Goal: Transaction & Acquisition: Purchase product/service

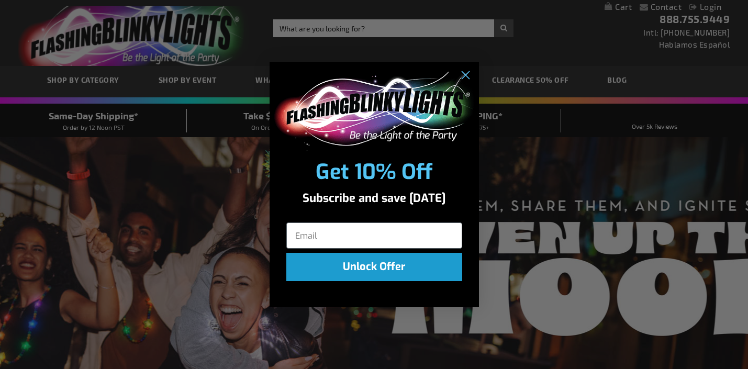
click at [220, 256] on div "Close dialog Get 10% Off Subscribe and save today Unlock Offer Submit" at bounding box center [374, 184] width 748 height 369
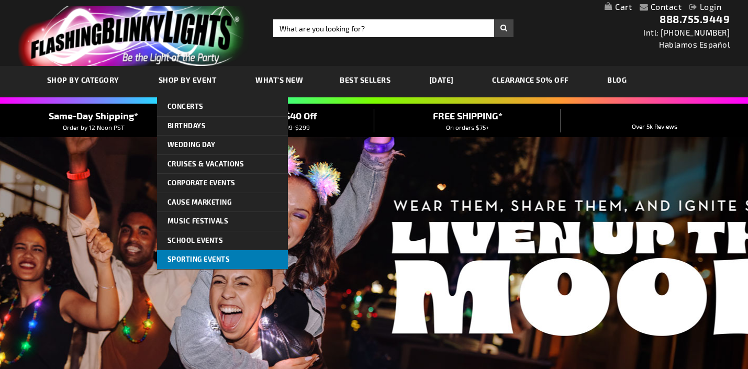
click at [210, 256] on span "Sporting Events" at bounding box center [198, 259] width 63 height 8
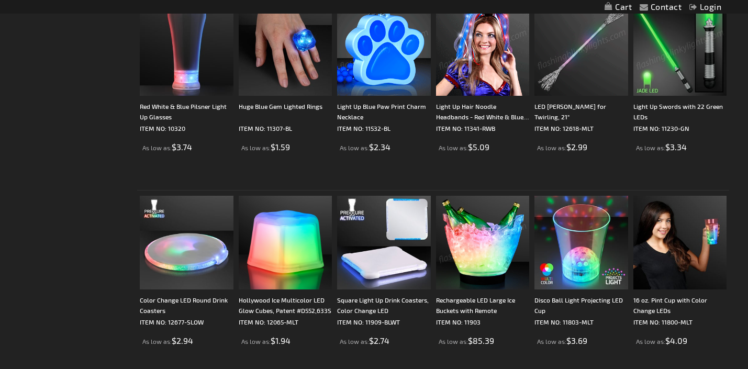
scroll to position [1668, 0]
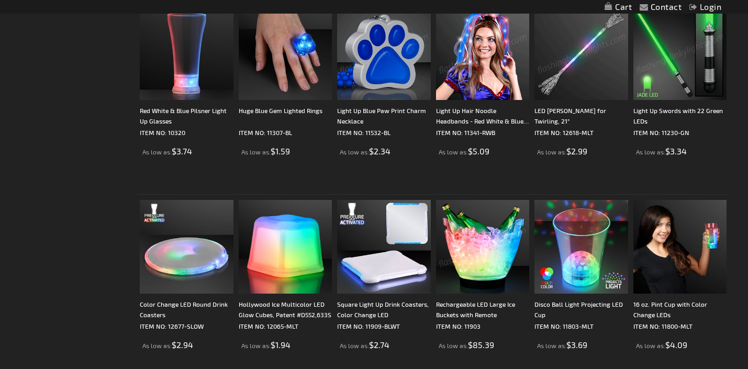
click at [681, 88] on img at bounding box center [680, 53] width 94 height 94
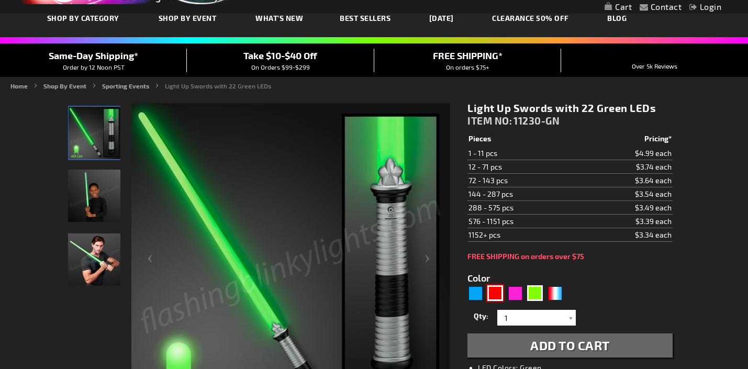
click at [497, 294] on div "Red" at bounding box center [495, 293] width 16 height 16
type input "5641"
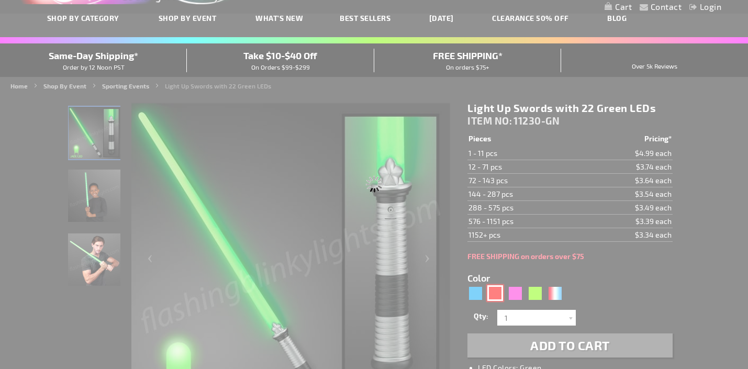
type input "11230-RD"
type input "Customize - Light Up Swords with 22 Red LEDs - ITEM NO: 11230-RD"
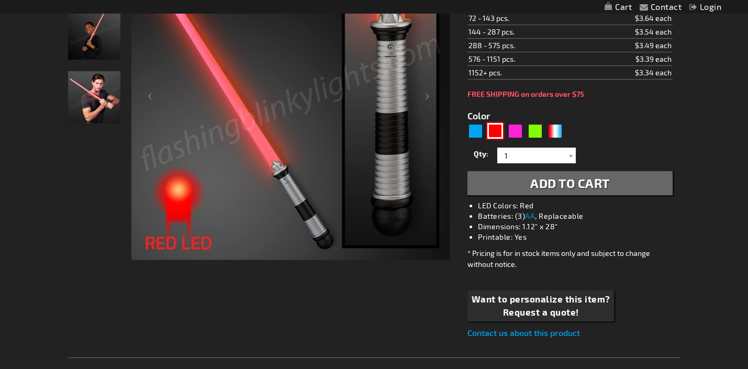
scroll to position [134, 0]
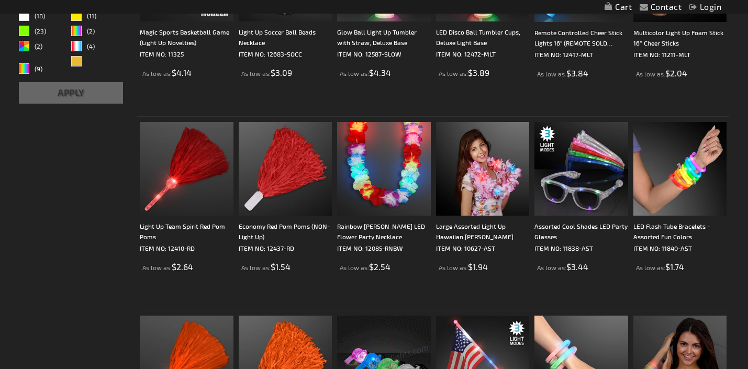
scroll to position [291, 0]
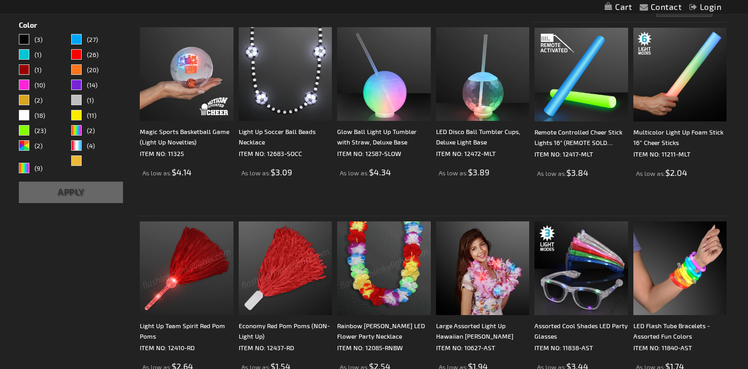
click at [177, 276] on img at bounding box center [187, 268] width 94 height 94
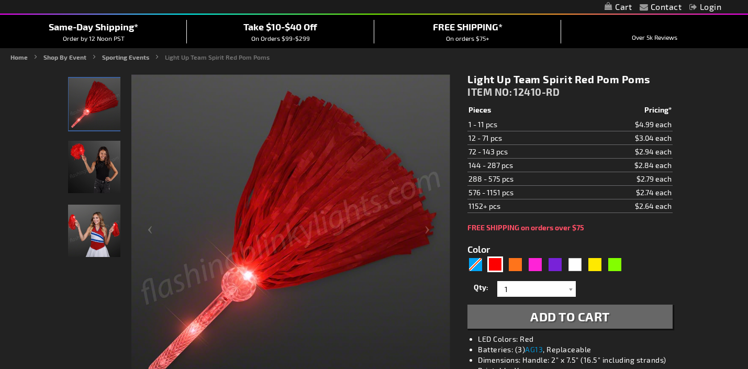
scroll to position [111, 0]
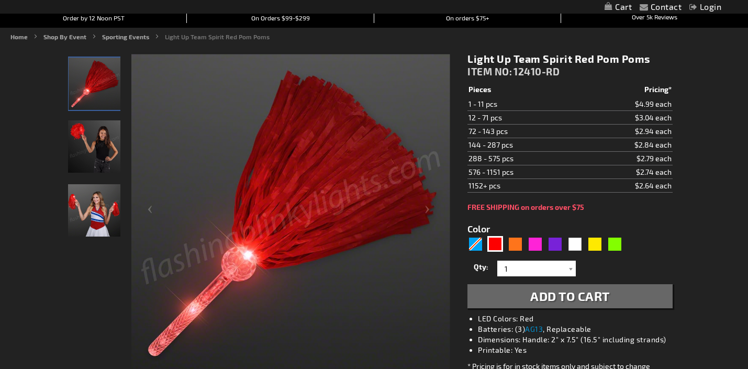
click at [554, 298] on span "Add to Cart" at bounding box center [570, 295] width 80 height 15
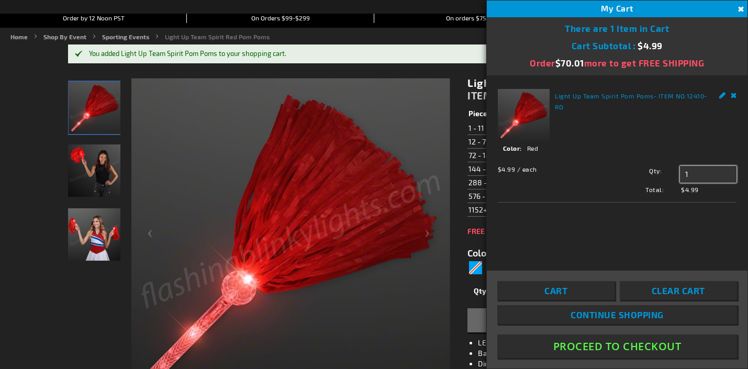
click at [704, 172] on input "1" at bounding box center [708, 174] width 57 height 17
type input "100"
click at [707, 194] on span "Update" at bounding box center [703, 194] width 25 height 7
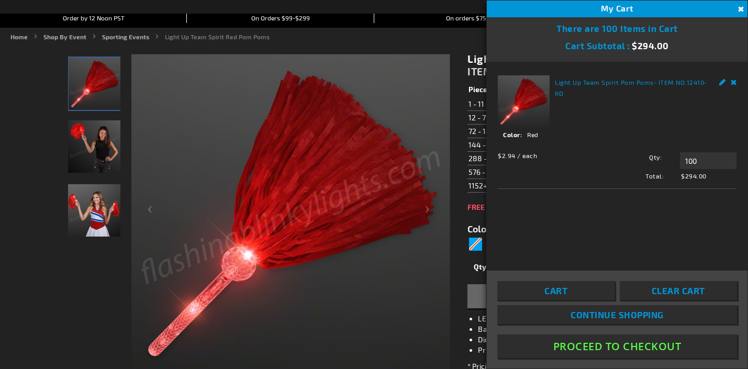
click at [739, 13] on button "Close" at bounding box center [740, 10] width 12 height 12
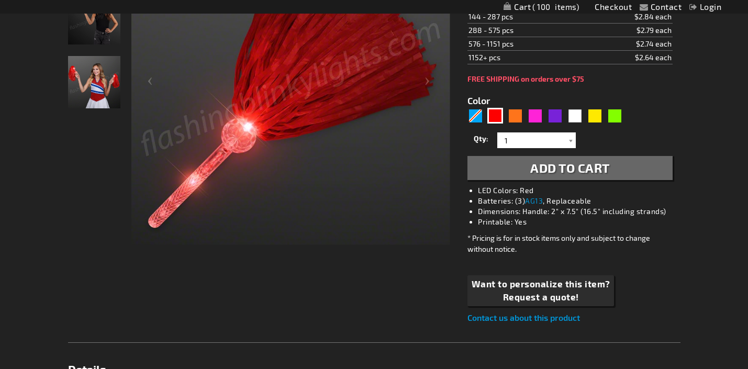
scroll to position [0, 0]
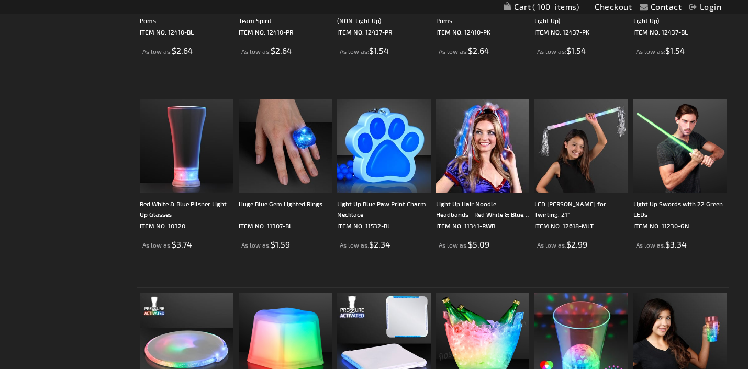
scroll to position [1491, 0]
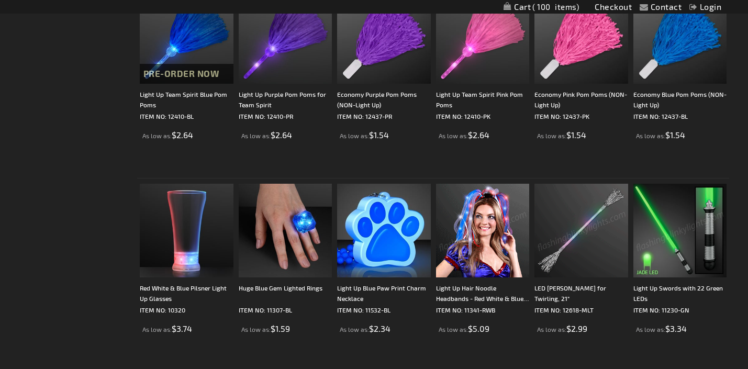
click at [667, 251] on img at bounding box center [680, 231] width 94 height 94
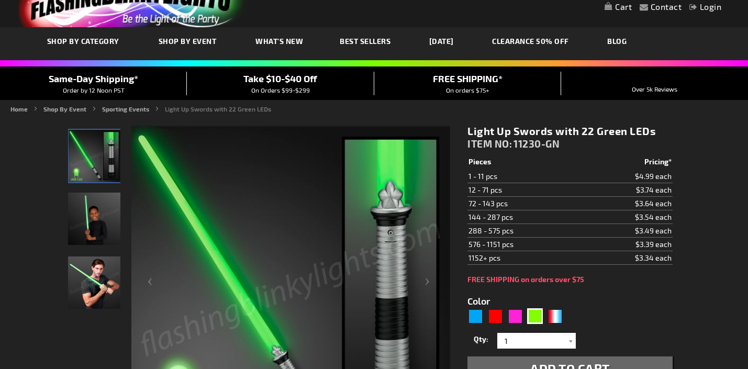
scroll to position [74, 0]
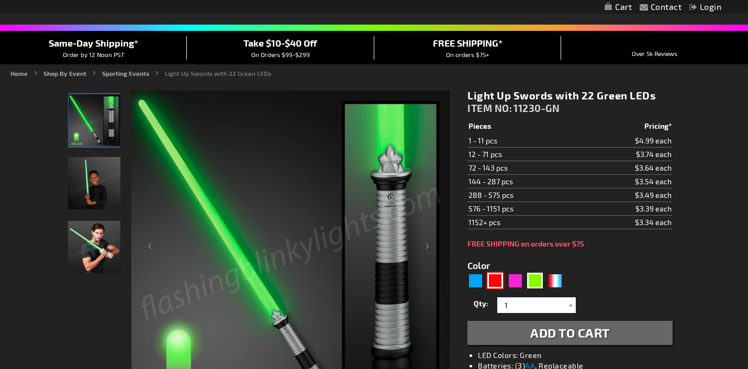
click at [489, 276] on div "Red" at bounding box center [495, 281] width 16 height 16
type input "5641"
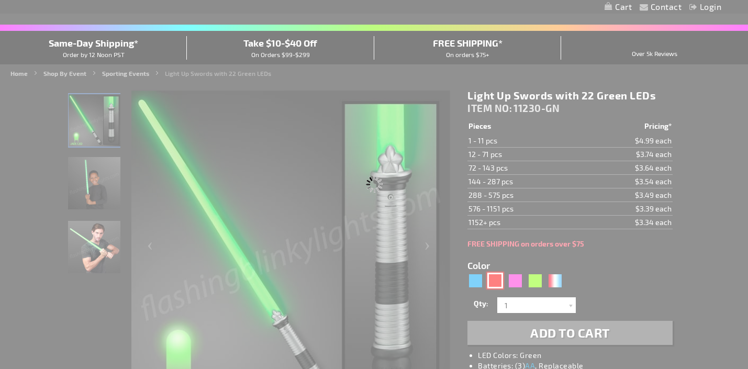
type input "11230-RD"
type input "Customize - Light Up Swords with 22 Red LEDs - ITEM NO: 11230-RD"
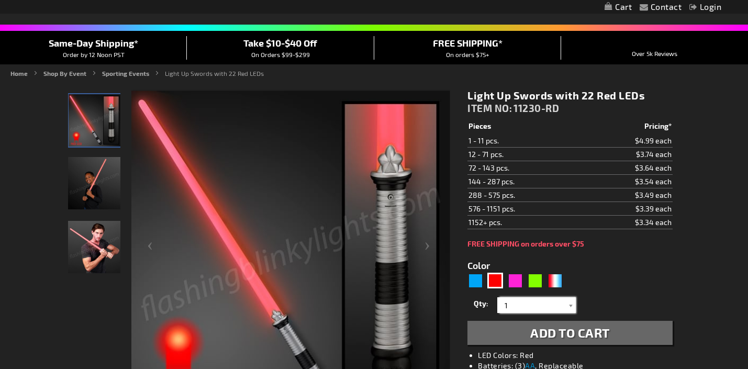
click at [530, 304] on input "1" at bounding box center [538, 305] width 76 height 16
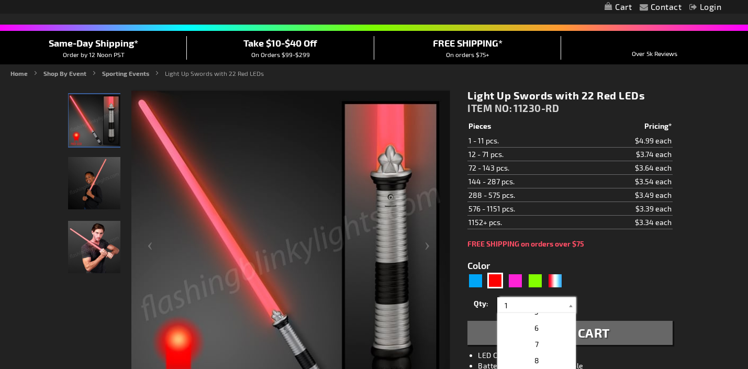
scroll to position [161, 0]
click at [551, 308] on input "1" at bounding box center [538, 305] width 76 height 16
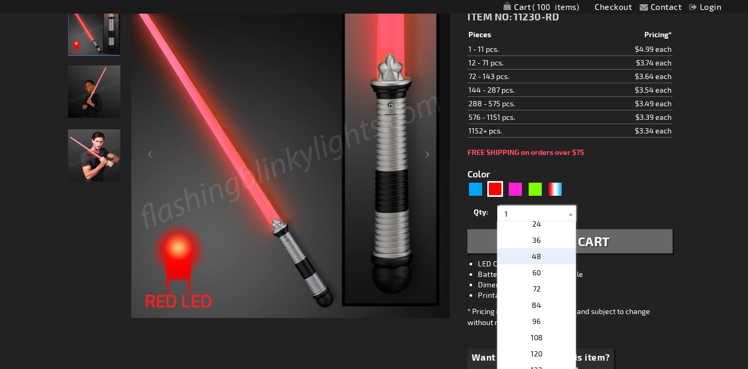
scroll to position [211, 0]
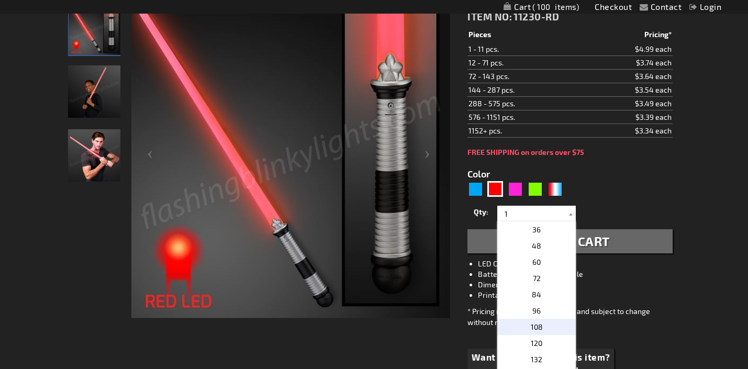
click at [548, 325] on p "108" at bounding box center [536, 327] width 79 height 16
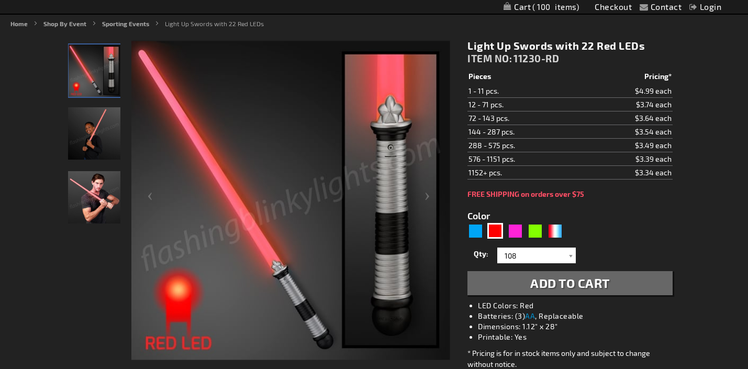
scroll to position [118, 0]
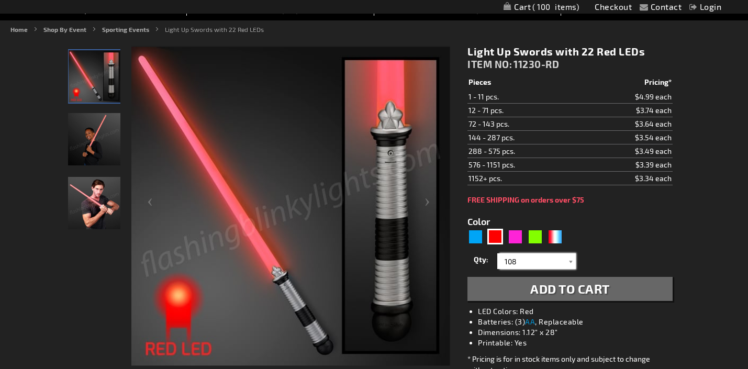
click at [548, 259] on input "108" at bounding box center [538, 261] width 76 height 16
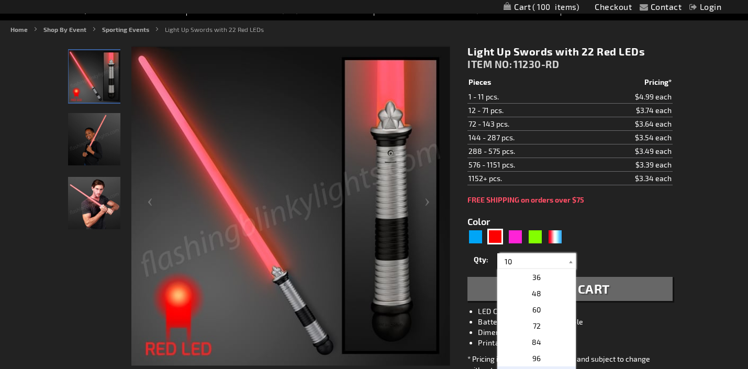
scroll to position [0, 0]
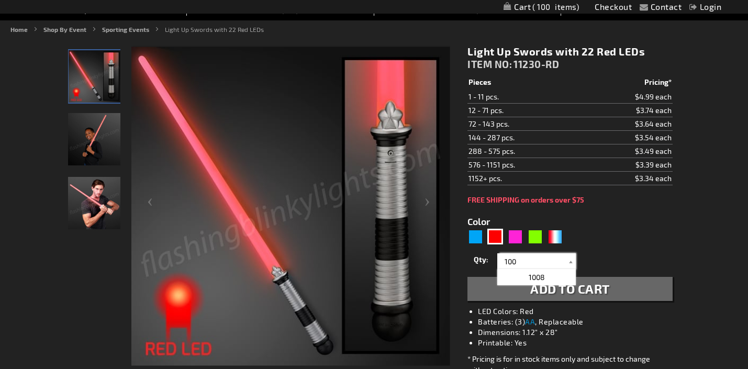
type input "100"
click at [592, 264] on div "Qty 1 2 3 4 5 6 7 8 9 10 11 12 24 36 48 60 72 84 96 108 120 132 144 156 168" at bounding box center [569, 261] width 205 height 21
click at [585, 289] on span "Add to Cart" at bounding box center [570, 288] width 80 height 15
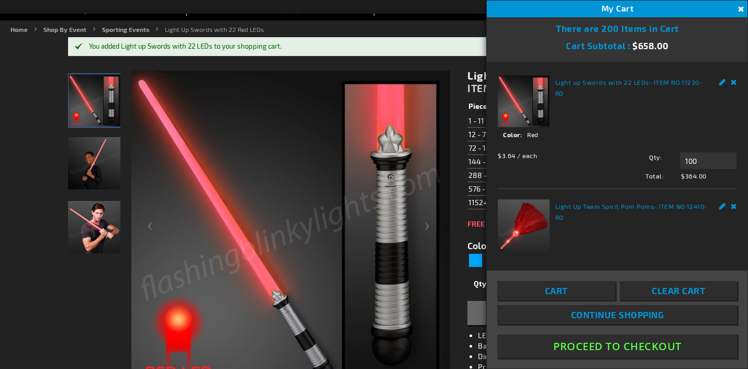
click at [106, 165] on img at bounding box center [94, 163] width 52 height 52
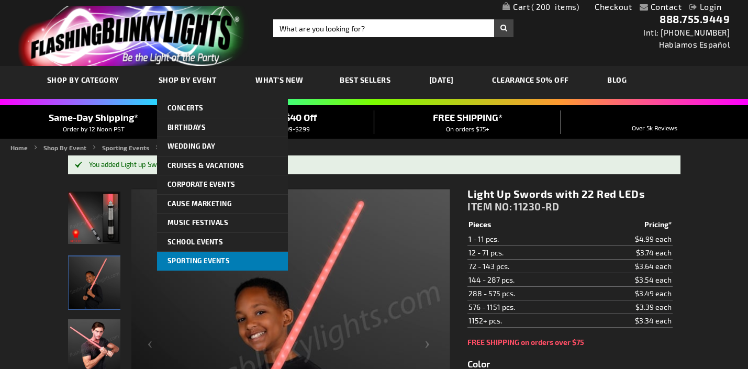
click at [218, 254] on link "Sporting Events" at bounding box center [222, 261] width 131 height 19
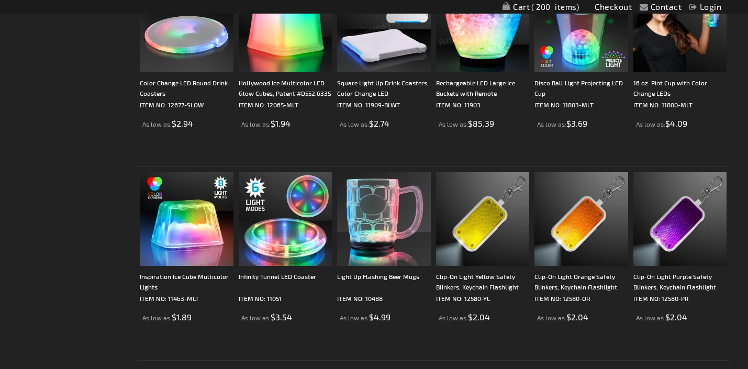
scroll to position [2057, 0]
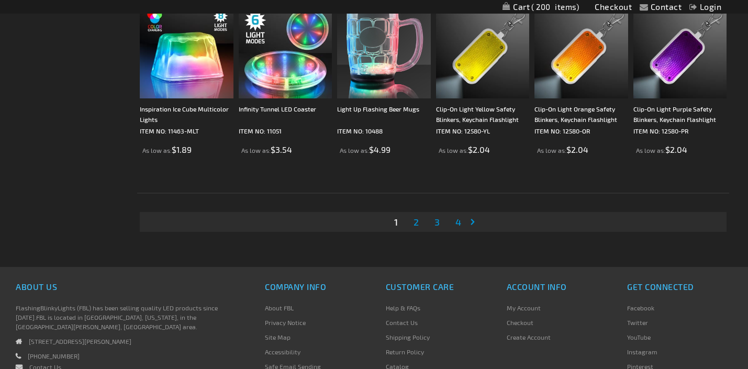
click at [415, 223] on span "2" at bounding box center [415, 222] width 5 height 12
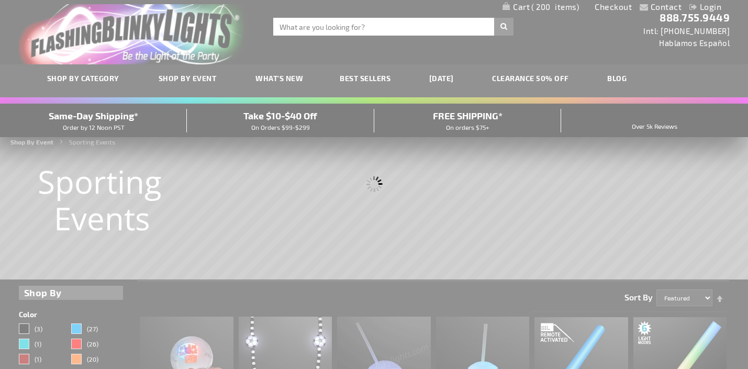
scroll to position [0, 0]
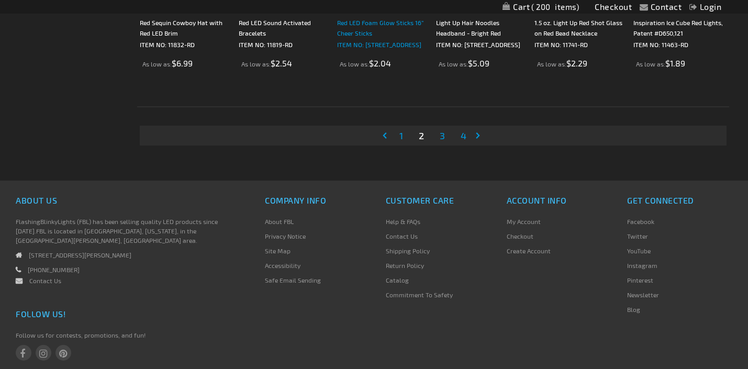
scroll to position [2151, 0]
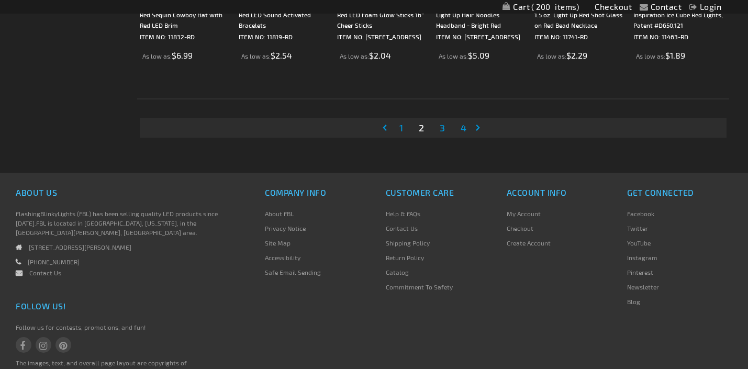
click at [438, 129] on link "Page 3" at bounding box center [442, 128] width 9 height 16
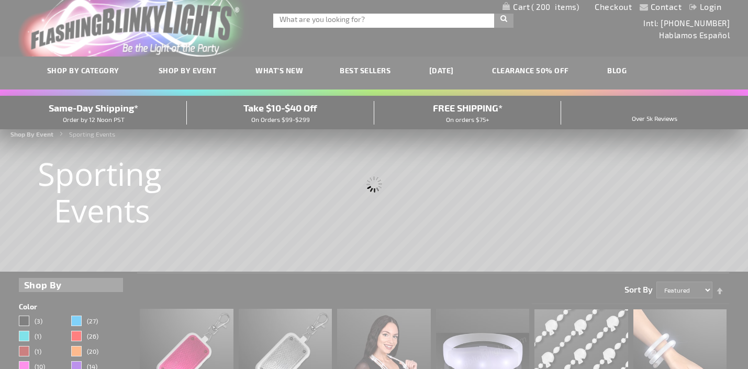
scroll to position [1, 0]
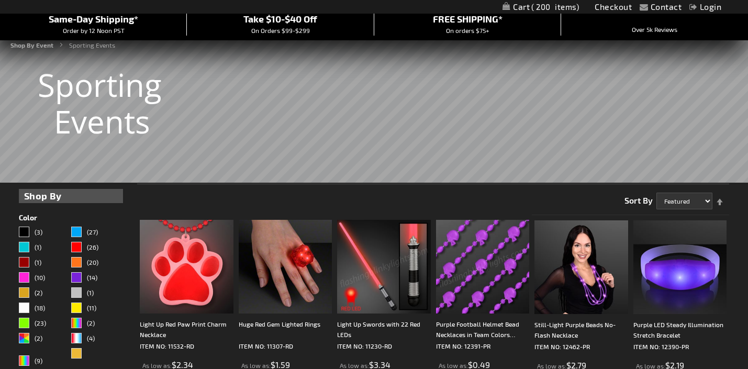
scroll to position [94, 0]
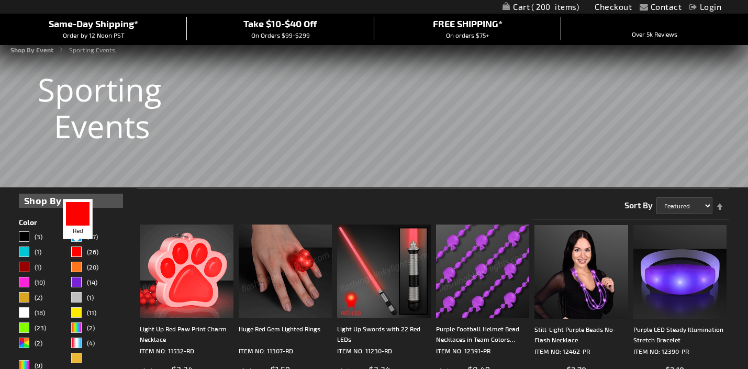
click at [78, 253] on div "Red" at bounding box center [76, 252] width 10 height 10
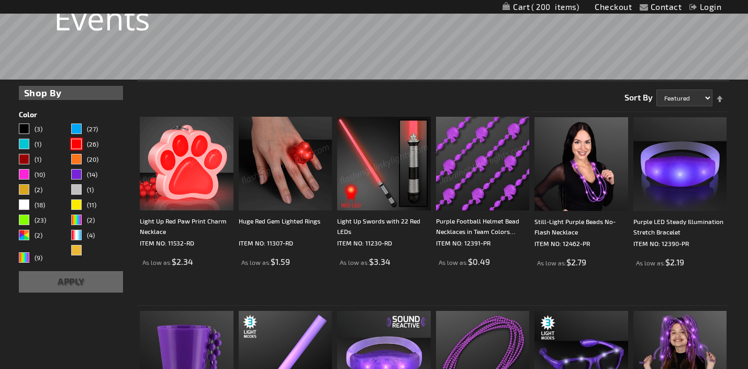
scroll to position [204, 0]
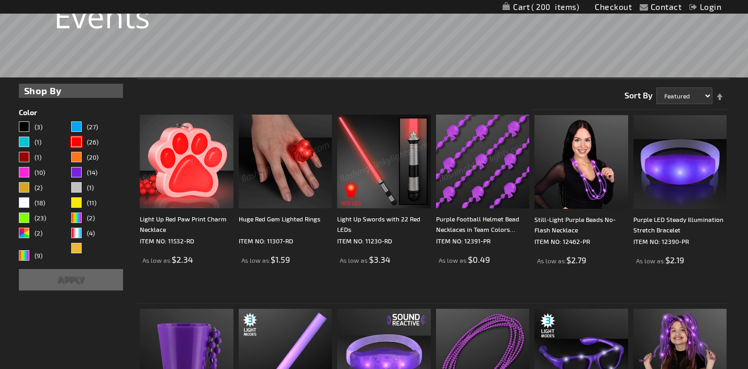
click at [77, 273] on button "Apply" at bounding box center [71, 279] width 104 height 21
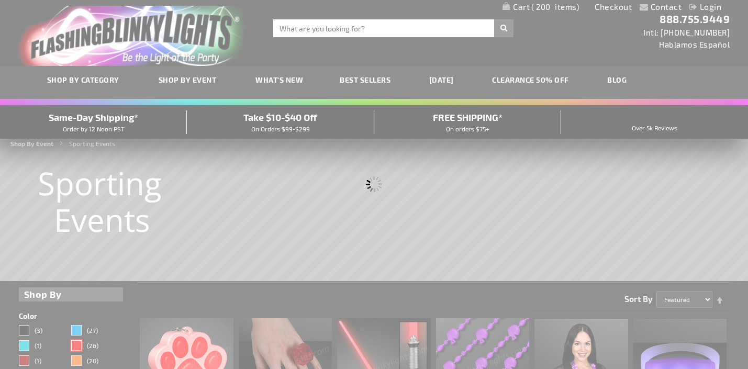
scroll to position [0, 0]
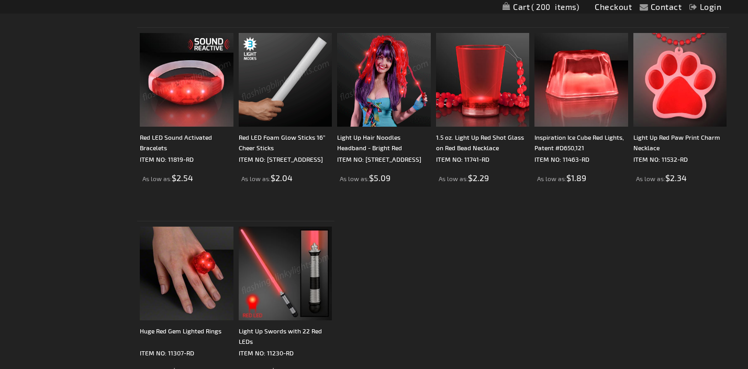
scroll to position [832, 0]
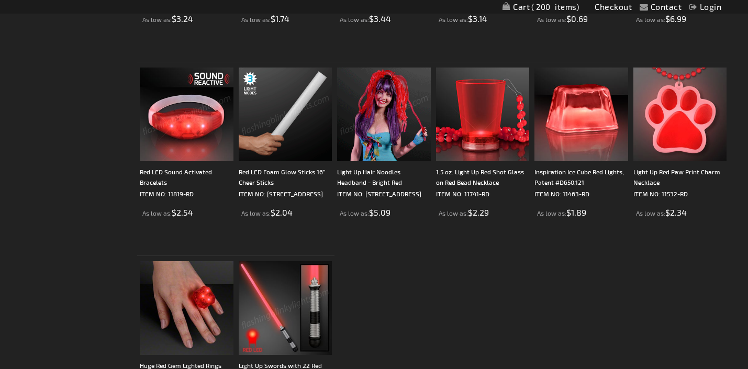
click at [294, 156] on img at bounding box center [286, 115] width 94 height 94
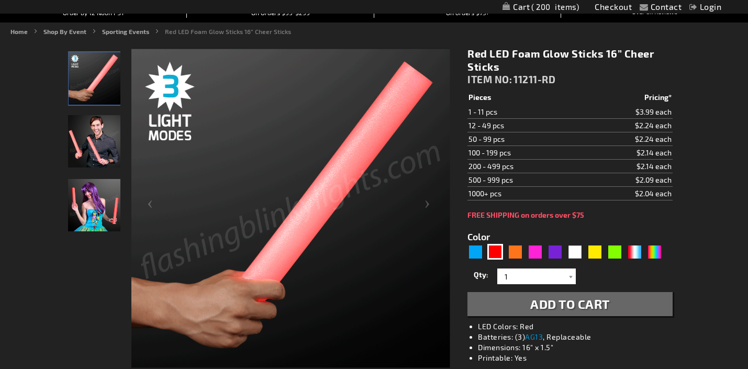
scroll to position [109, 0]
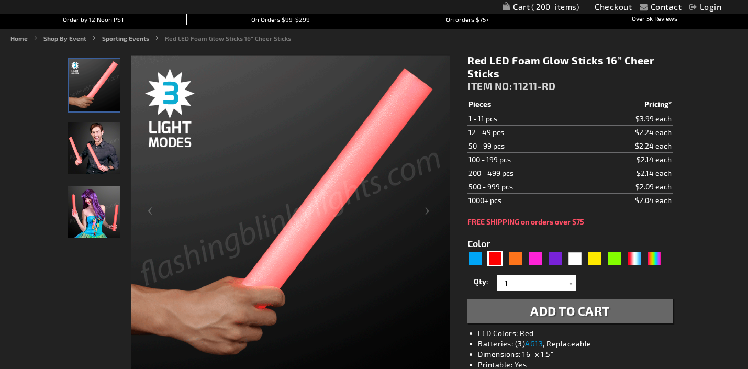
click at [107, 143] on img "Male displaying 16 Inch Red LED Light Up Foam Stick" at bounding box center [94, 148] width 52 height 52
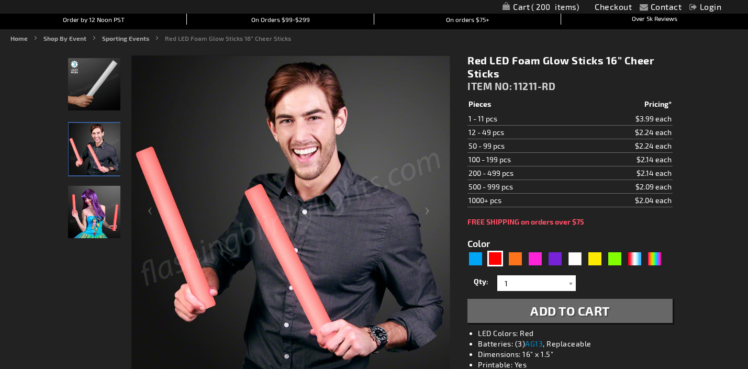
click at [105, 231] on img "Female displaying 16 Inch Red LED Light Up Foam Stick" at bounding box center [94, 212] width 52 height 52
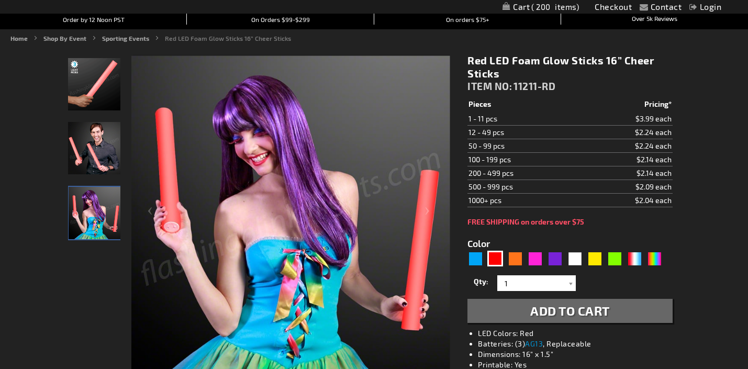
click at [102, 82] on img "16 Inch Red LED Light Up Foam Stick" at bounding box center [94, 84] width 52 height 52
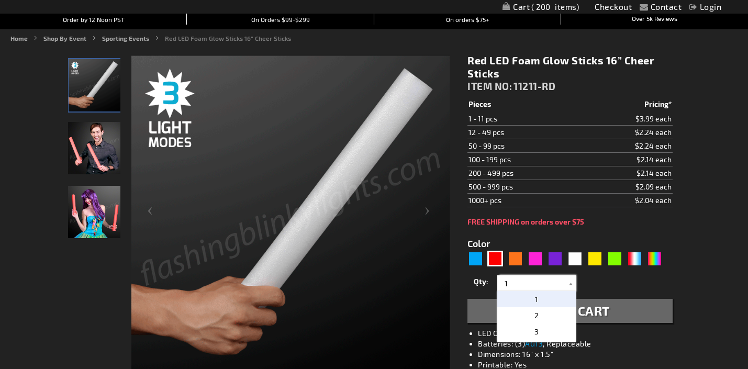
click at [555, 284] on input "1" at bounding box center [538, 283] width 76 height 16
click at [523, 285] on input "1" at bounding box center [538, 283] width 76 height 16
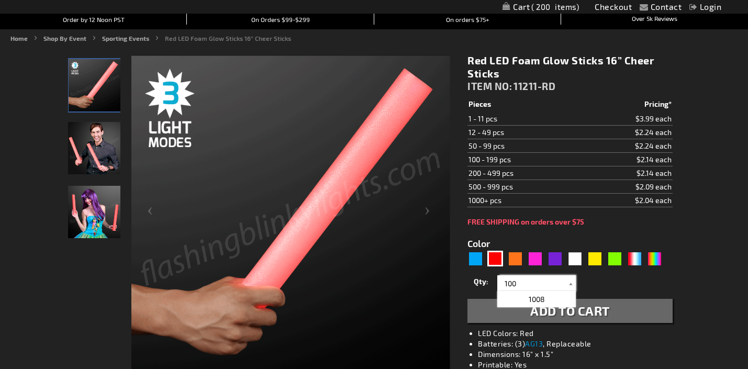
type input "100"
click at [626, 292] on div "Qty 1 2 3 4 5 6 7 8 9 10 11 12 24 36 48 60 72 84 96 108 120 132 144 156 168" at bounding box center [569, 283] width 205 height 21
click at [607, 312] on span "Add to Cart" at bounding box center [570, 310] width 80 height 15
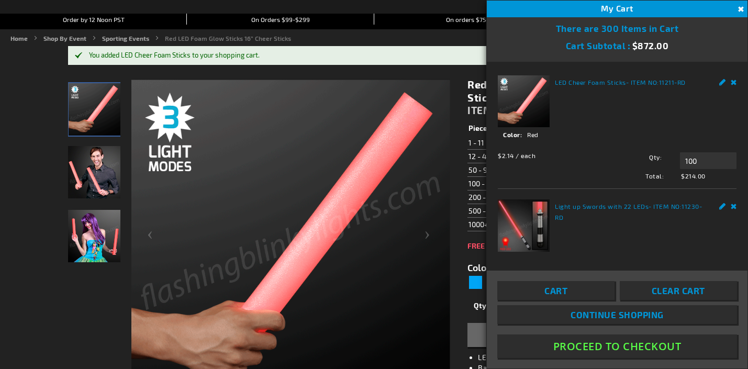
click at [738, 8] on button "Close" at bounding box center [740, 10] width 12 height 12
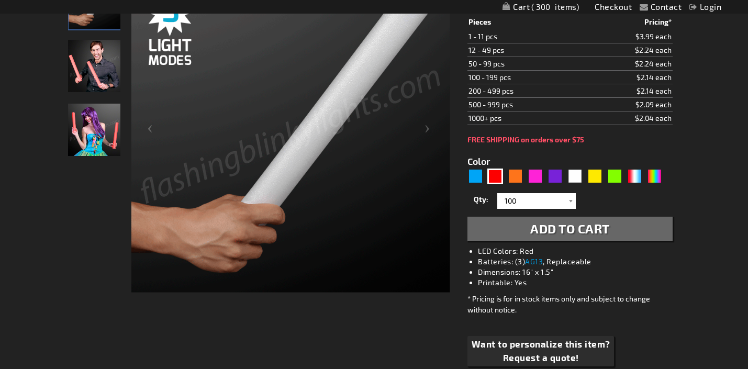
scroll to position [0, 0]
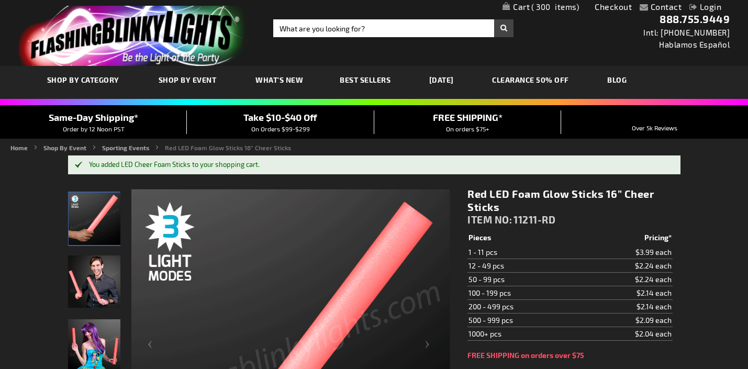
click at [561, 81] on link "CLEARANCE 50% OFF" at bounding box center [530, 79] width 93 height 35
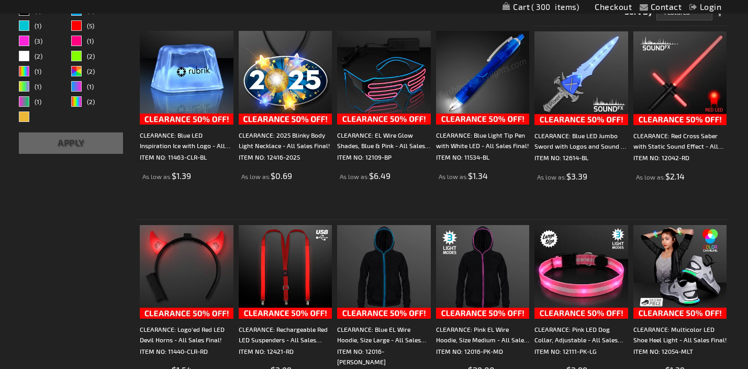
scroll to position [194, 0]
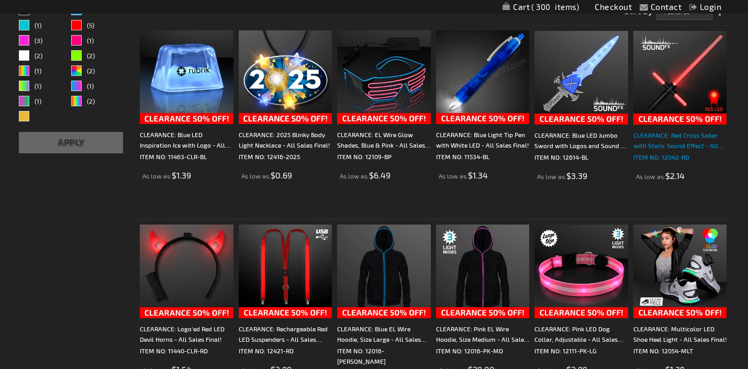
click at [657, 144] on div "CLEARANCE: Red Cross Saber with Static Sound Effect - All Sales Final!" at bounding box center [680, 140] width 94 height 21
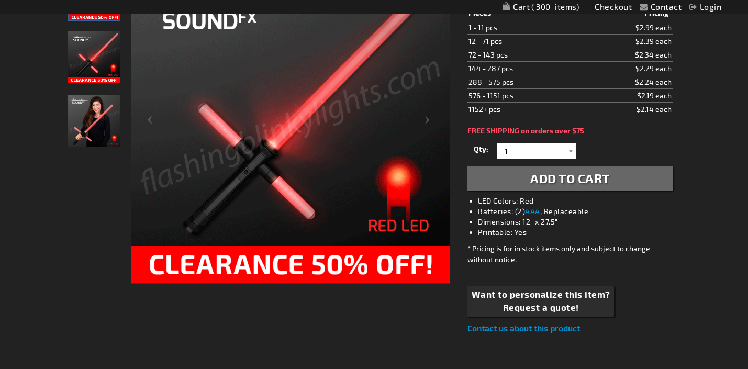
scroll to position [117, 0]
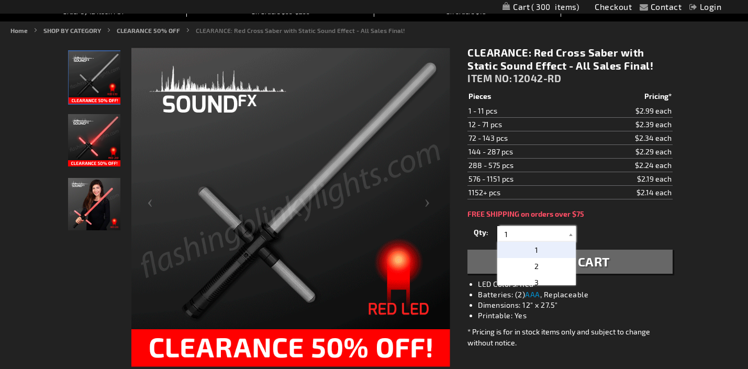
click at [543, 236] on input "1" at bounding box center [538, 234] width 76 height 16
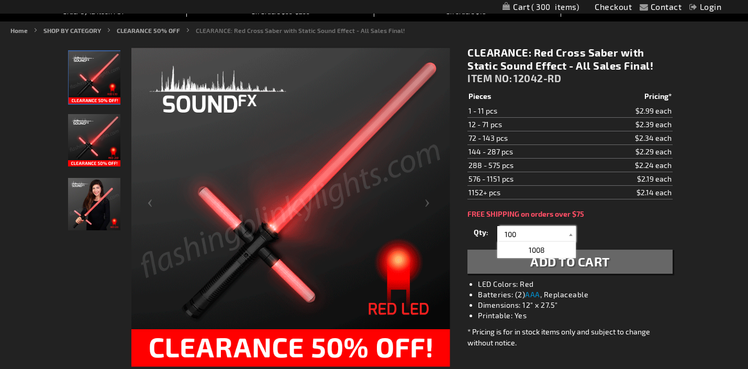
type input "100"
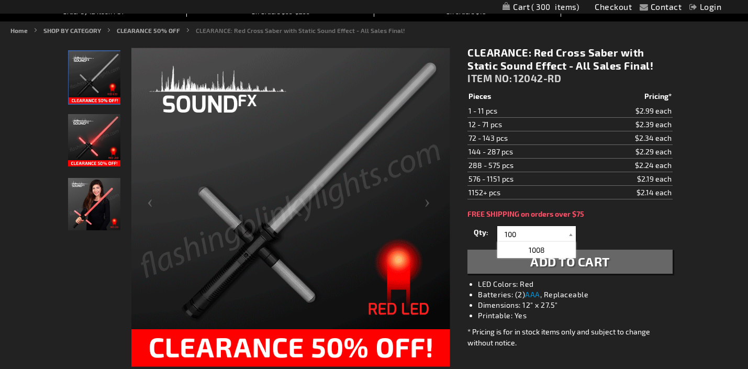
click at [608, 259] on span "Add to Cart" at bounding box center [570, 261] width 80 height 15
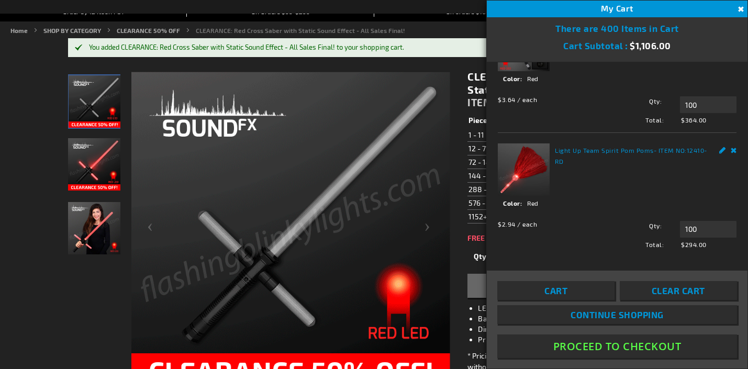
scroll to position [201, 0]
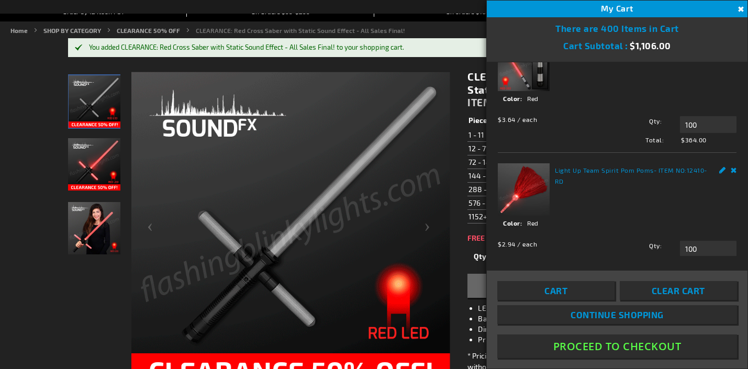
click at [735, 50] on link "Remove" at bounding box center [734, 44] width 6 height 11
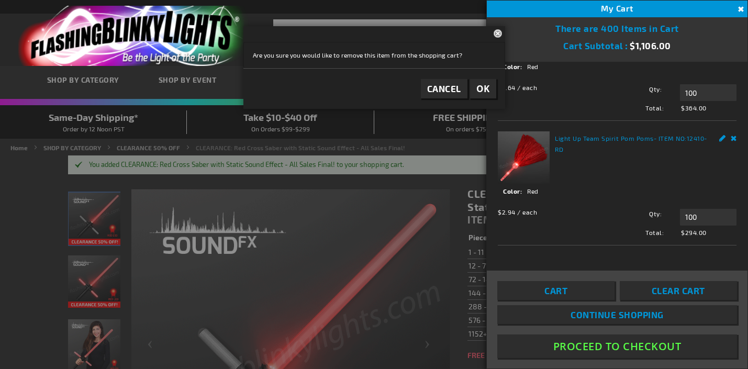
scroll to position [299, 0]
click at [732, 137] on link "Remove" at bounding box center [734, 136] width 6 height 11
click at [485, 84] on span "OK" at bounding box center [483, 89] width 14 height 12
click at [485, 86] on span "OK" at bounding box center [483, 89] width 14 height 12
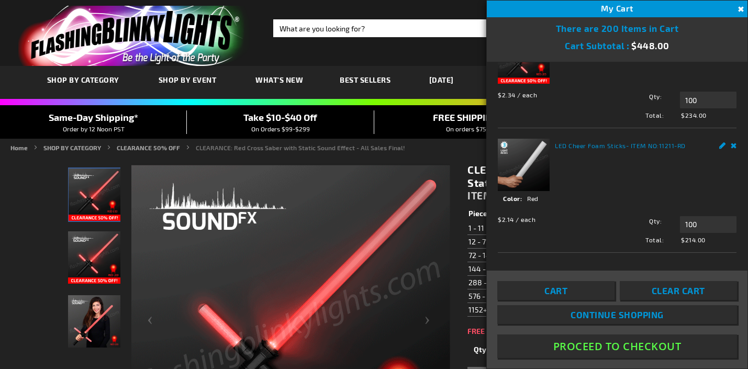
scroll to position [44, 0]
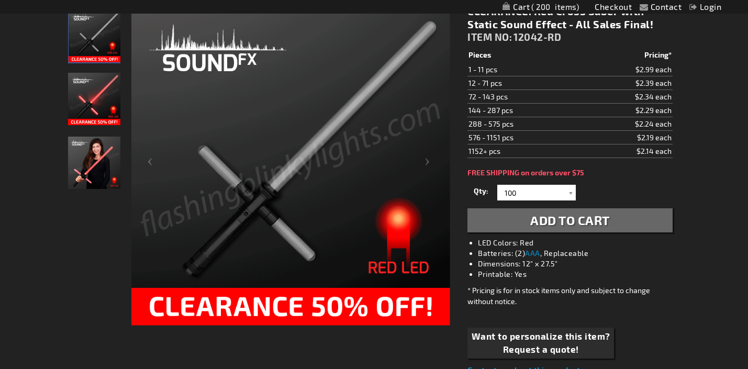
scroll to position [0, 0]
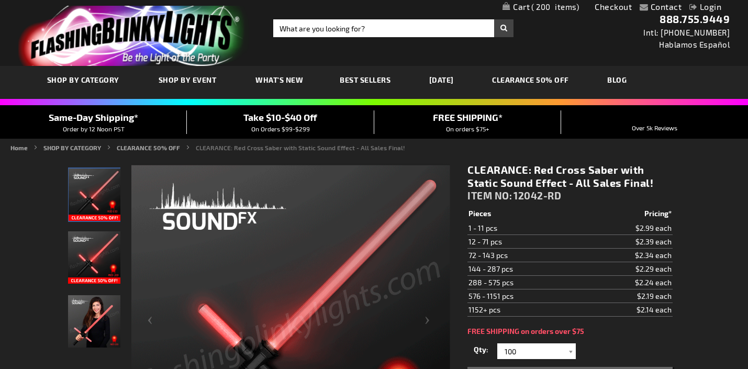
click at [614, 9] on link "Checkout" at bounding box center [613, 7] width 37 height 10
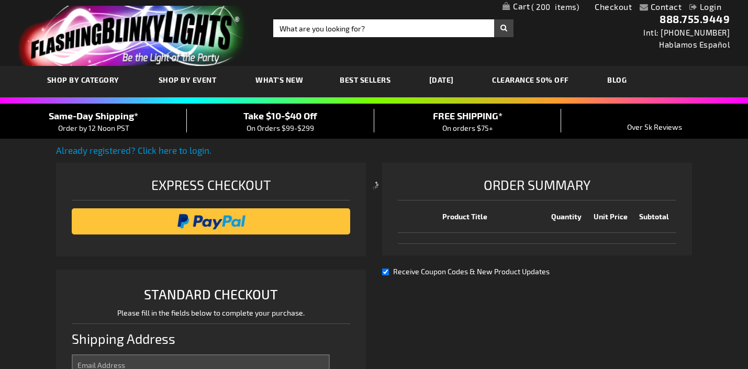
select select "US"
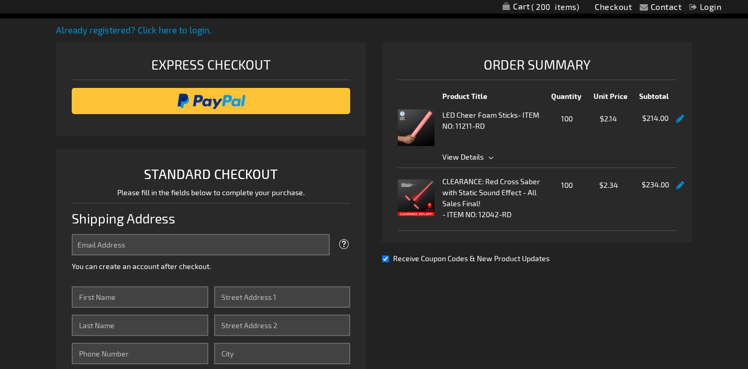
scroll to position [127, 0]
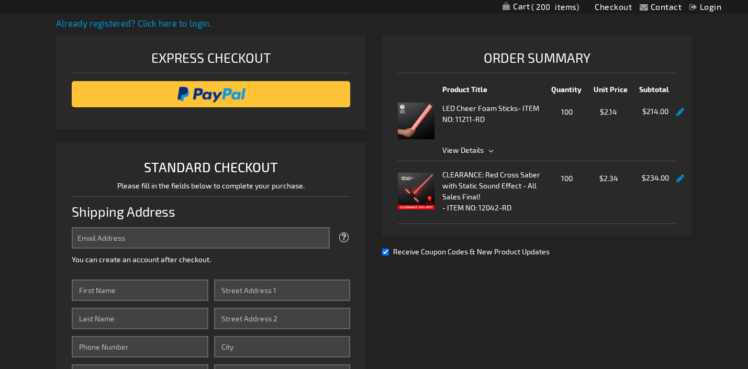
click at [387, 252] on input "Receive Coupon Codes & New Product Updates" at bounding box center [385, 252] width 7 height 7
checkbox input "false"
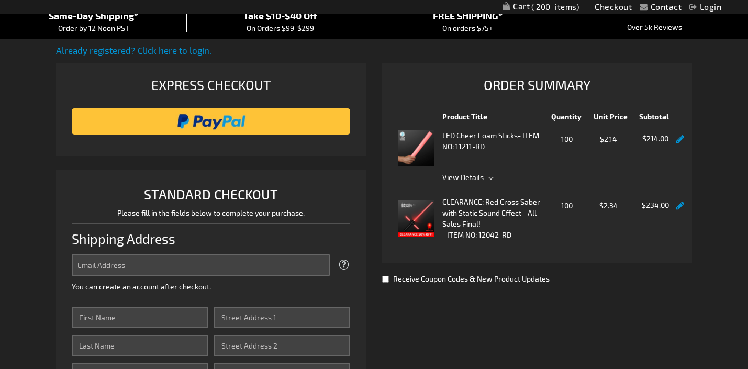
scroll to position [91, 0]
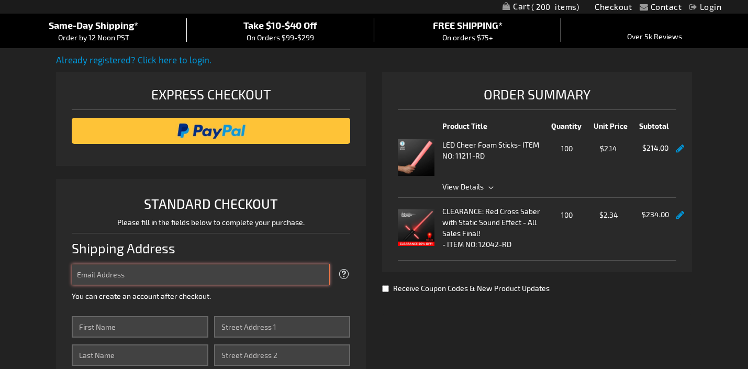
click at [292, 270] on input "Email Address" at bounding box center [201, 274] width 258 height 21
type input "tstewart@rockbridge.org"
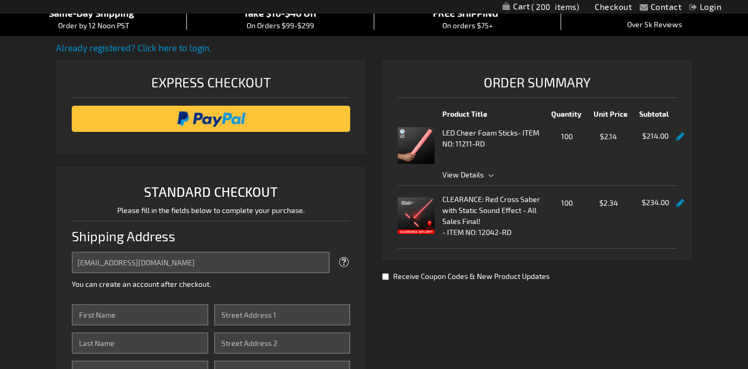
scroll to position [105, 0]
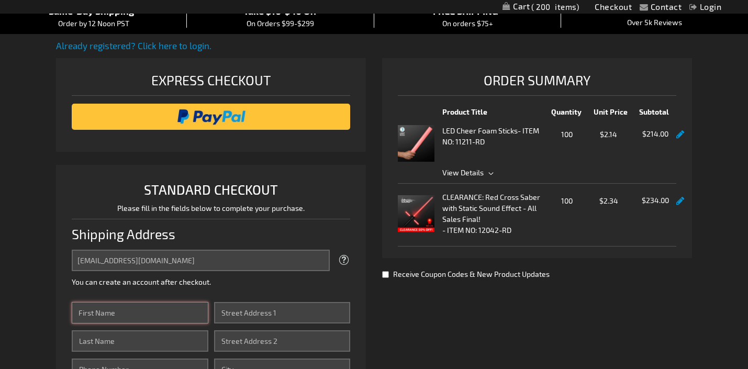
click at [175, 311] on input "First Name" at bounding box center [140, 312] width 137 height 21
type input "Timothy"
type input "Stewart"
type input "3019800409"
type input "680 Evergreen Road"
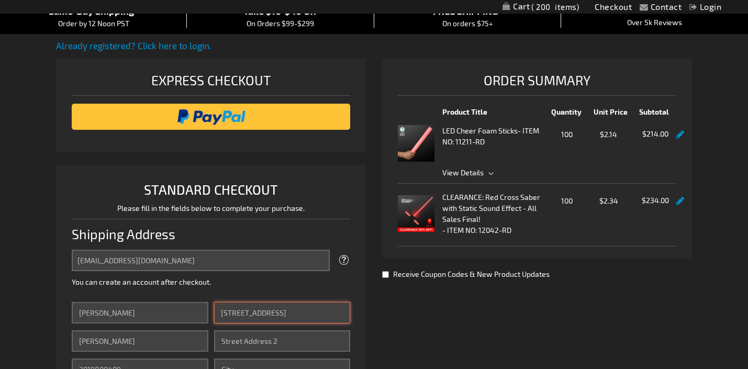
type input "Crownsville"
select select "31"
type input "21032"
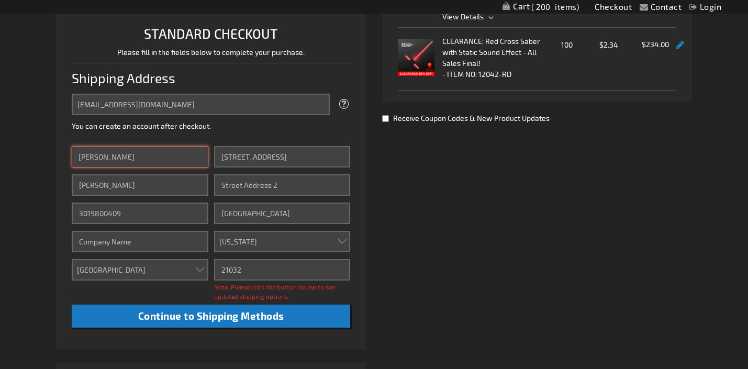
scroll to position [264, 0]
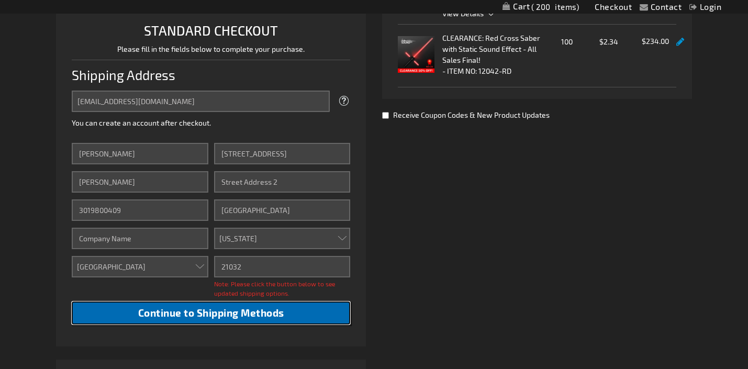
click at [210, 315] on span "Continue to Shipping Methods" at bounding box center [211, 313] width 146 height 12
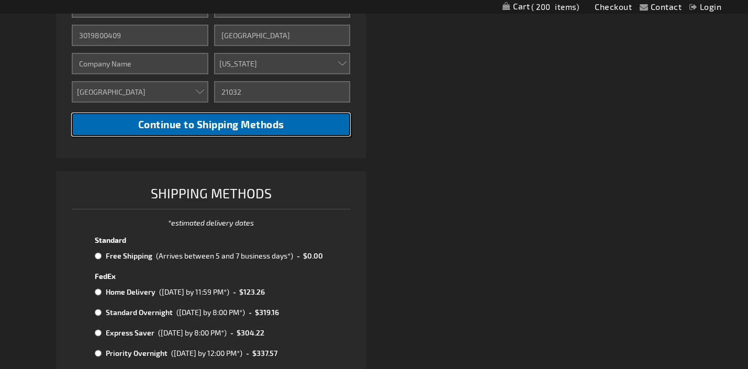
scroll to position [441, 0]
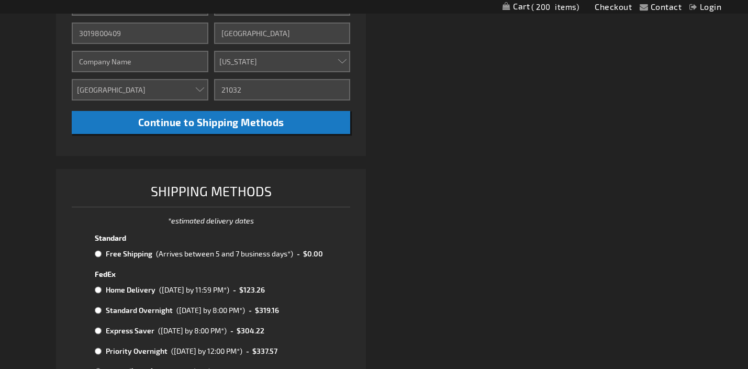
click at [97, 255] on input "radio" at bounding box center [98, 254] width 7 height 8
radio input "true"
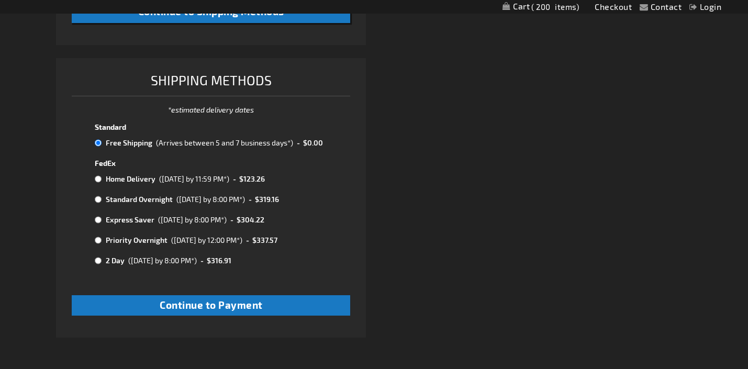
scroll to position [567, 0]
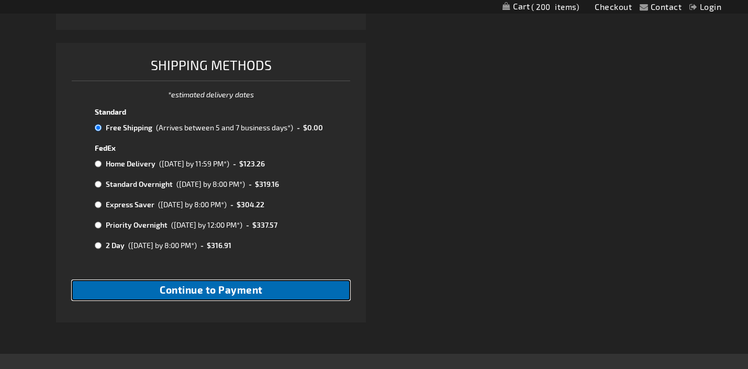
click at [208, 295] on span "Continue to Payment" at bounding box center [211, 290] width 103 height 12
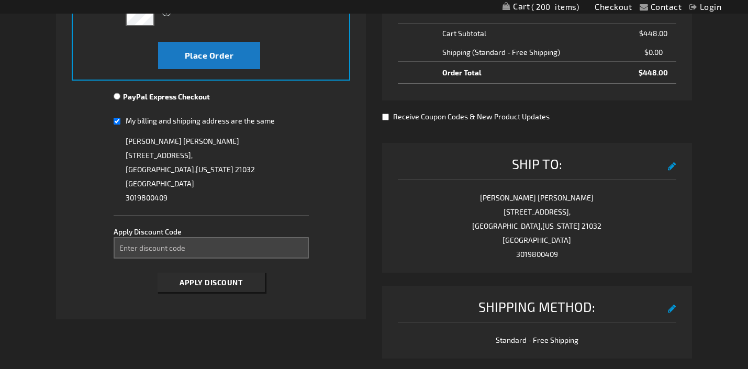
scroll to position [327, 0]
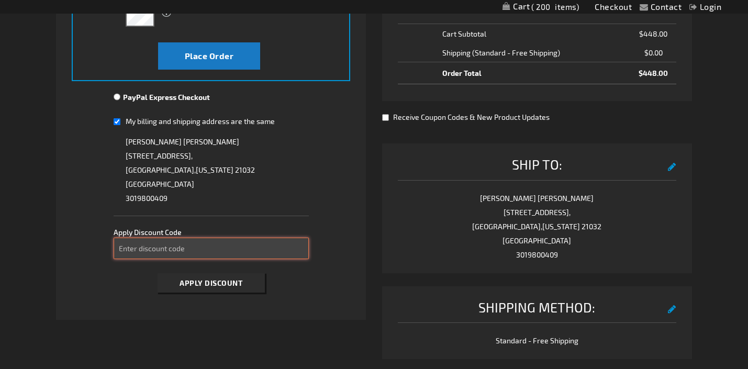
click at [196, 256] on input "Enter discount code" at bounding box center [211, 248] width 195 height 21
click at [136, 248] on input "takw20" at bounding box center [211, 248] width 195 height 21
type input "TAKE20"
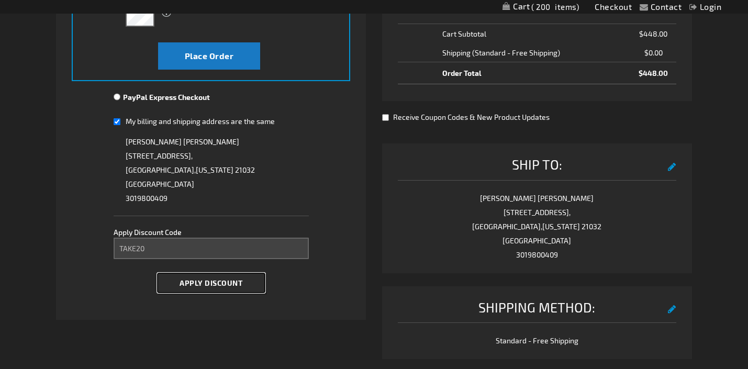
click at [196, 281] on span "Apply Discount" at bounding box center [211, 282] width 63 height 9
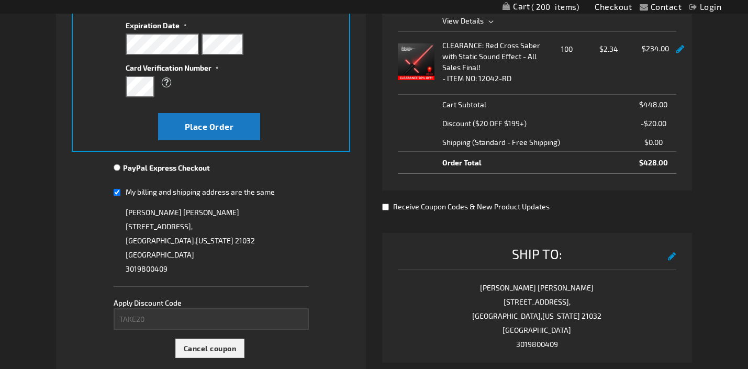
scroll to position [281, 0]
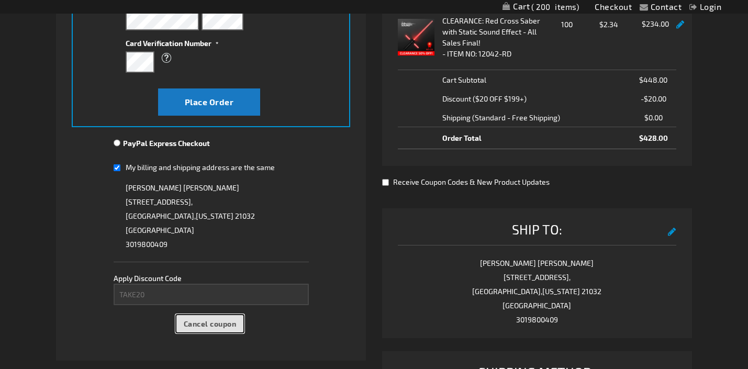
click at [191, 315] on button "Cancel coupon" at bounding box center [210, 323] width 70 height 19
click at [166, 294] on div "Please wait..." at bounding box center [374, 184] width 748 height 369
click at [154, 293] on div "Please wait..." at bounding box center [374, 184] width 748 height 369
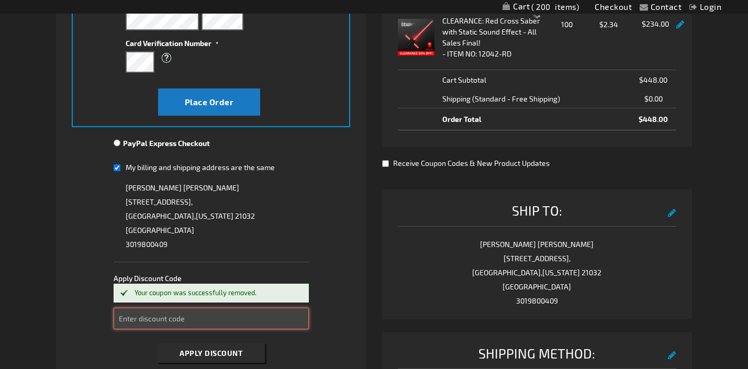
click at [154, 320] on input "Enter discount code" at bounding box center [211, 318] width 195 height 21
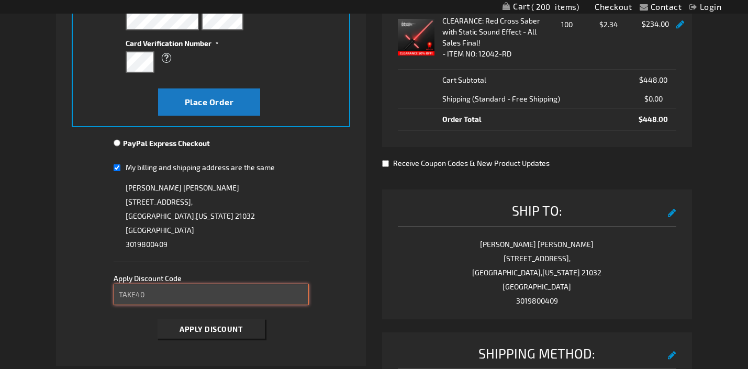
type input "TAKE40"
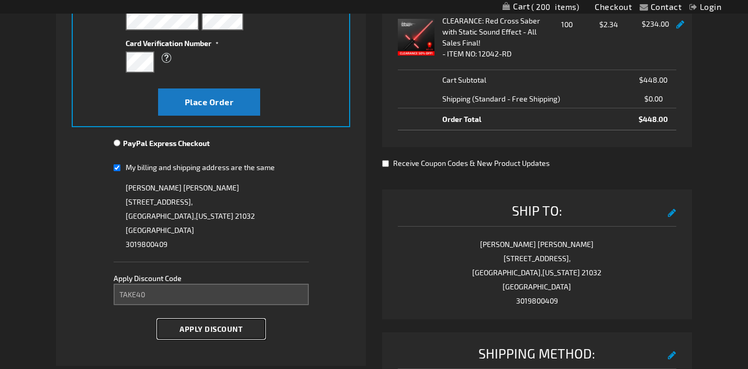
click at [218, 334] on button "Apply Discount" at bounding box center [211, 328] width 107 height 19
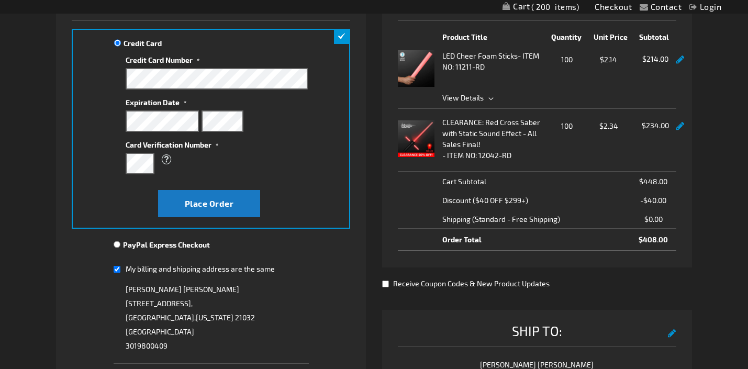
scroll to position [178, 0]
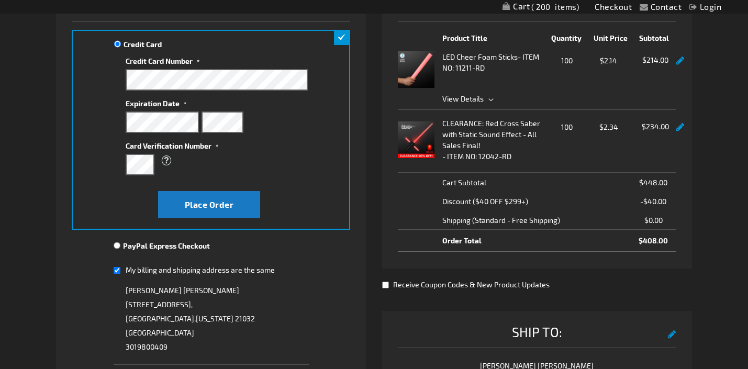
click at [678, 127] on link at bounding box center [680, 127] width 8 height 9
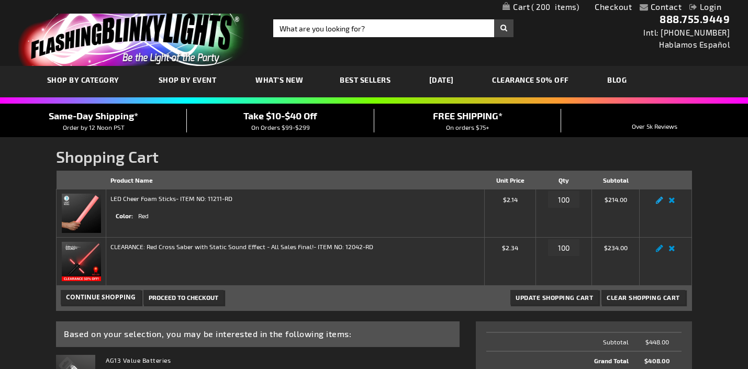
click at [656, 203] on link "Edit" at bounding box center [659, 203] width 13 height 0
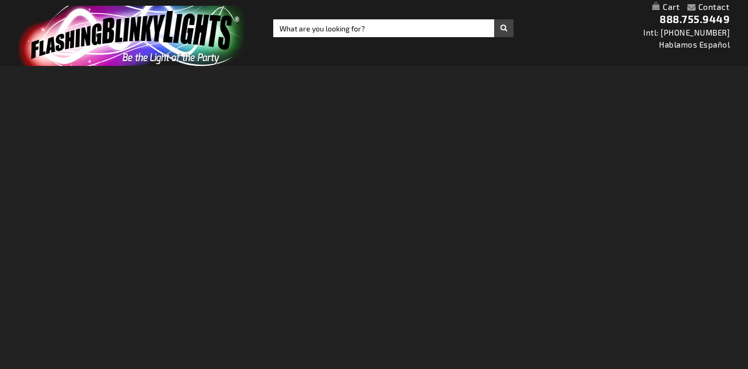
select select
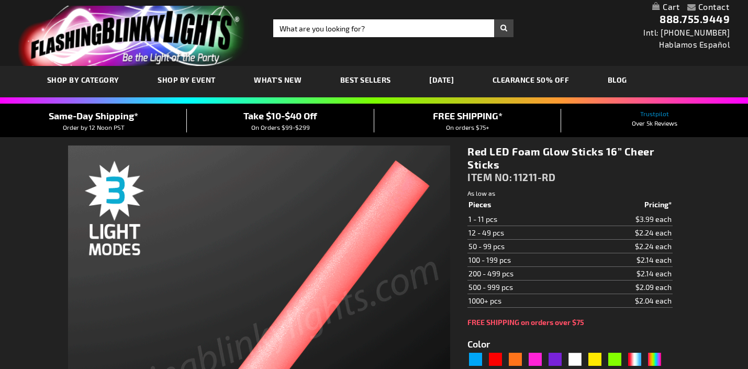
select select
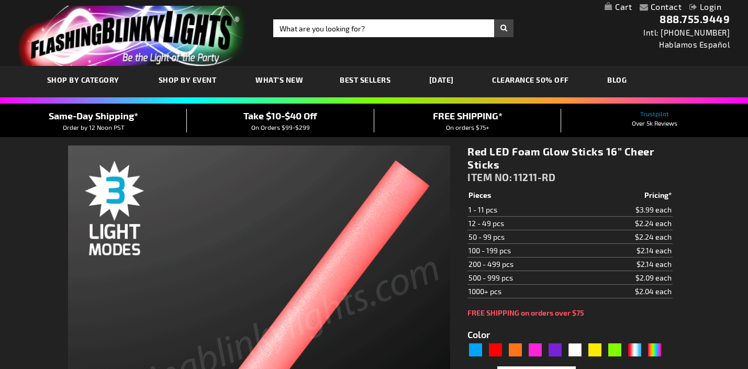
type input "5641"
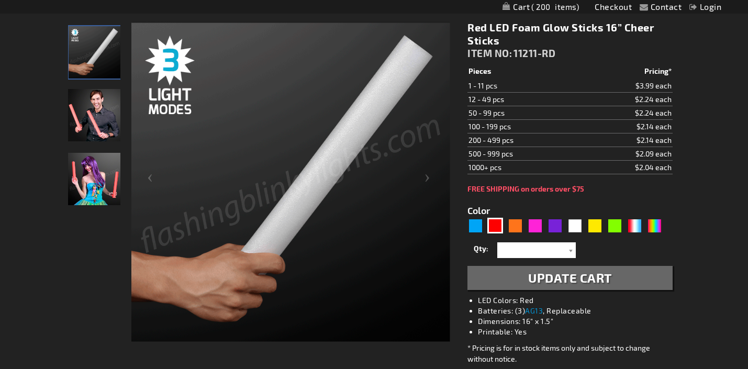
scroll to position [144, 0]
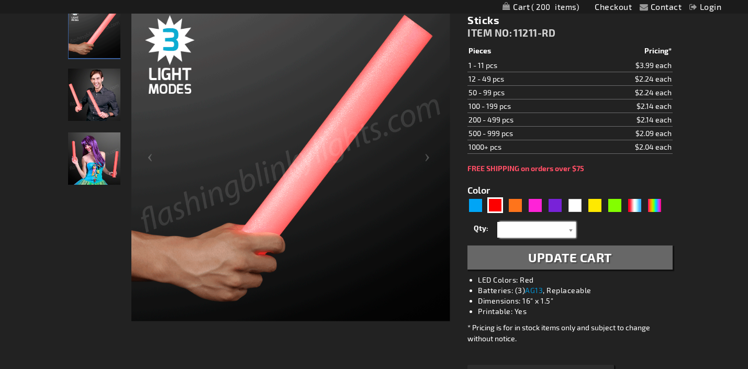
click at [537, 236] on input "text" at bounding box center [538, 230] width 76 height 16
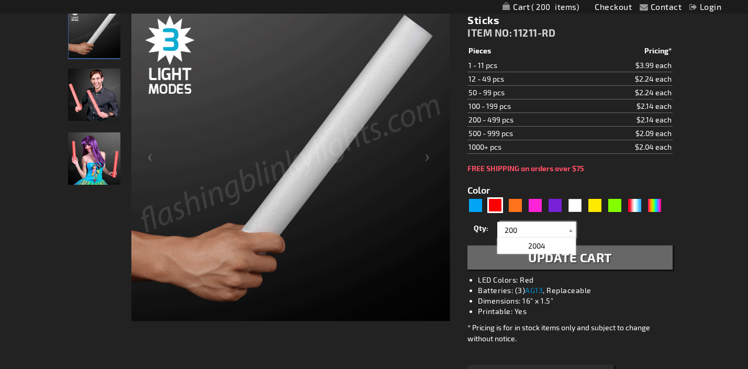
type input "200"
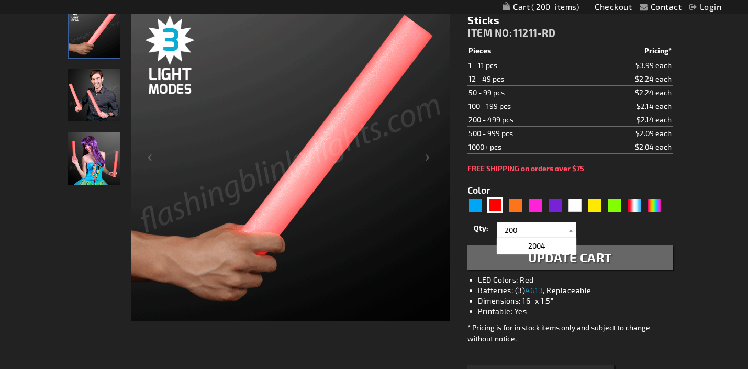
click at [610, 252] on span "Update Cart" at bounding box center [570, 257] width 84 height 15
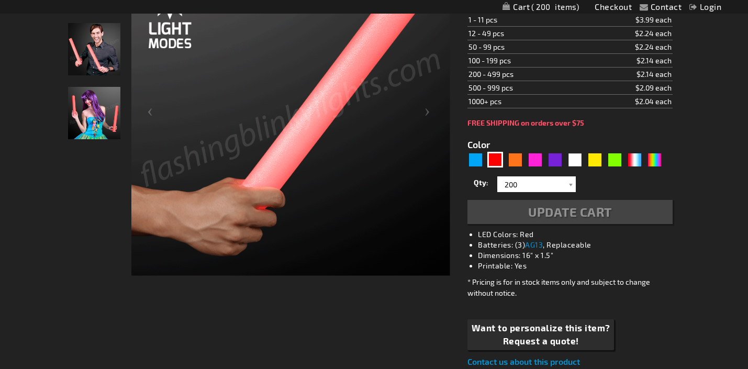
scroll to position [130, 0]
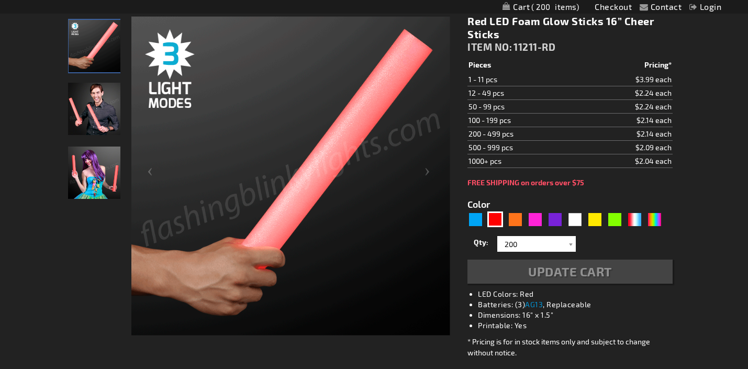
click at [578, 273] on div "Update Cart" at bounding box center [569, 272] width 205 height 24
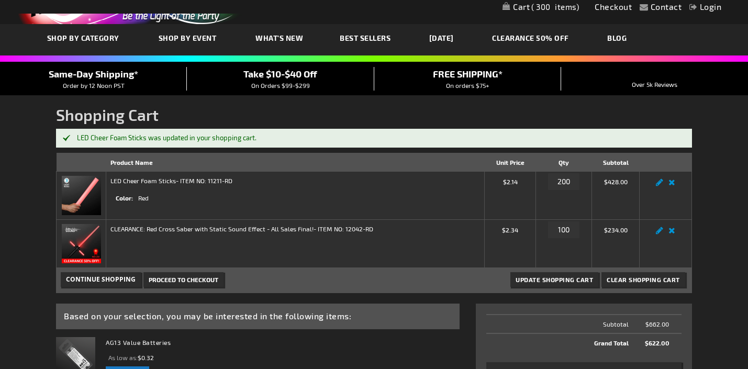
scroll to position [55, 0]
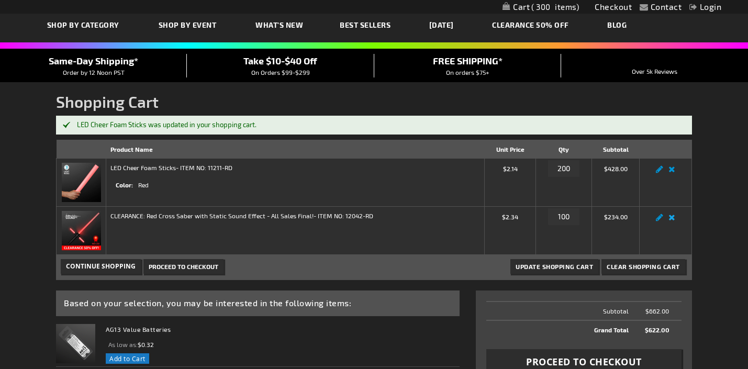
click at [672, 220] on link "Remove item" at bounding box center [672, 220] width 12 height 0
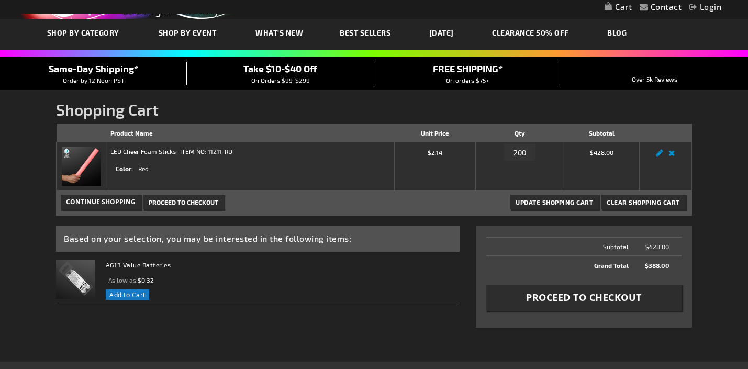
scroll to position [63, 0]
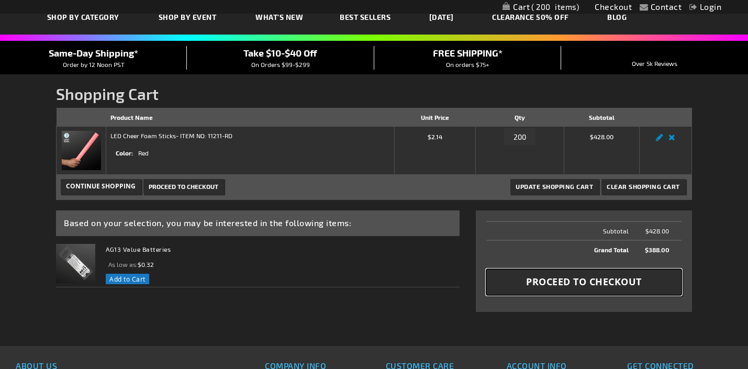
click at [568, 285] on span "Proceed to Checkout" at bounding box center [584, 281] width 116 height 13
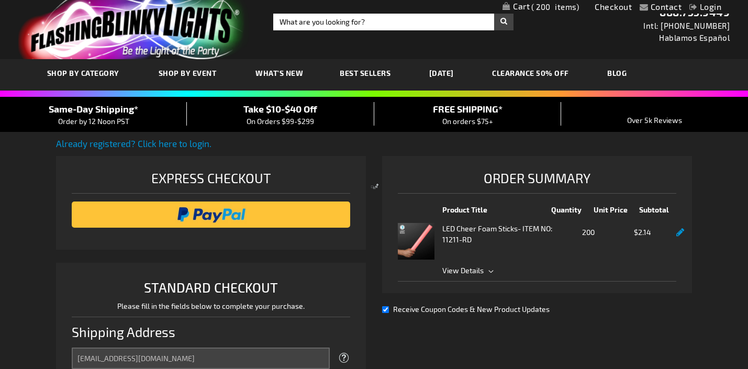
scroll to position [217, 0]
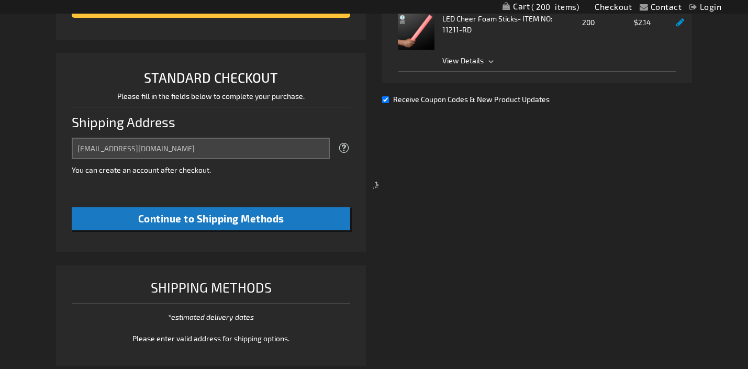
select select "US"
select select "31"
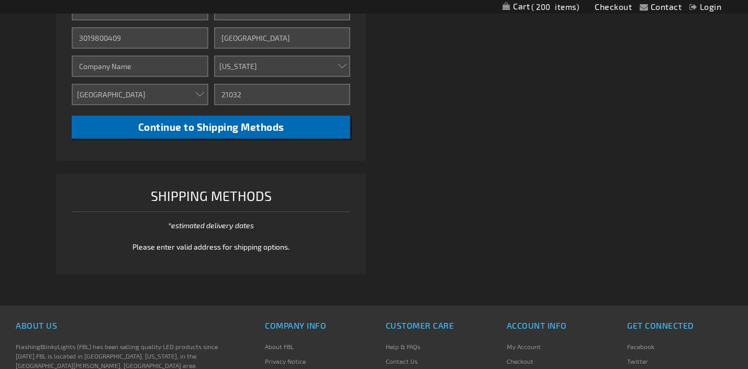
scroll to position [414, 0]
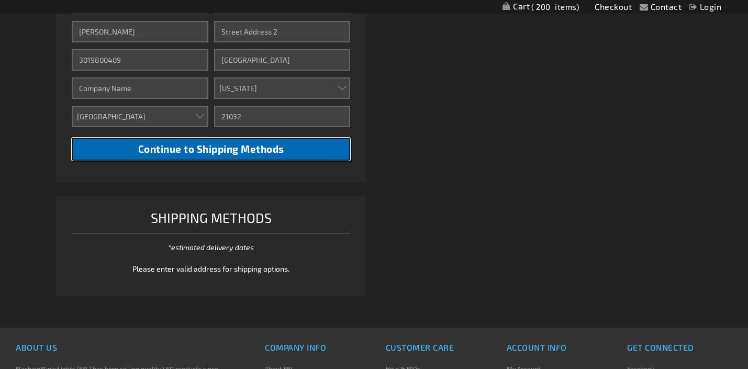
click at [308, 153] on button "Continue to Shipping Methods" at bounding box center [211, 150] width 278 height 24
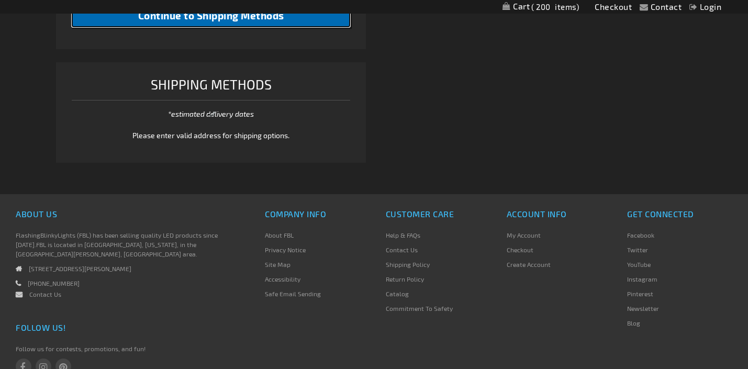
scroll to position [550, 0]
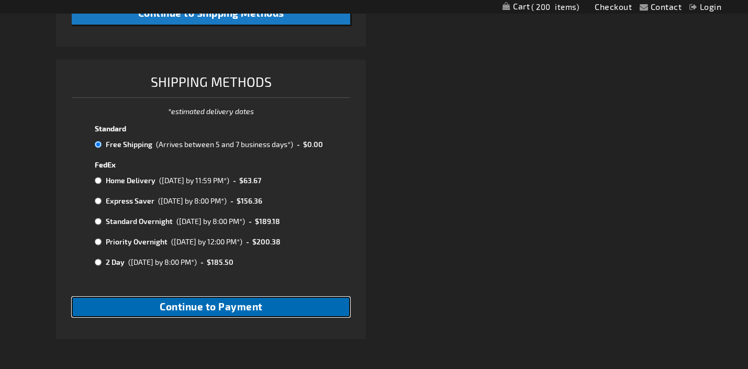
click at [224, 309] on span "Continue to Payment" at bounding box center [211, 306] width 103 height 12
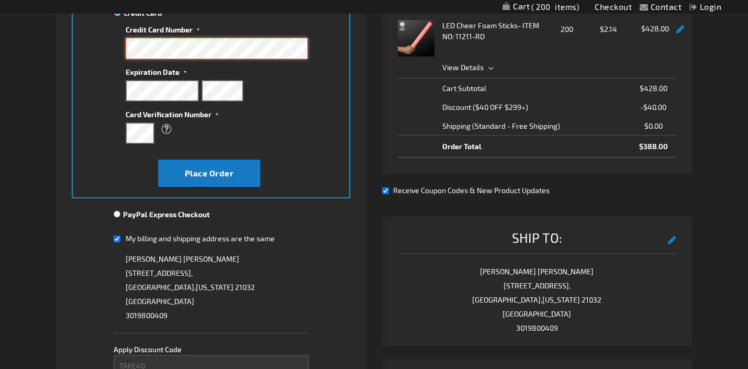
scroll to position [216, 0]
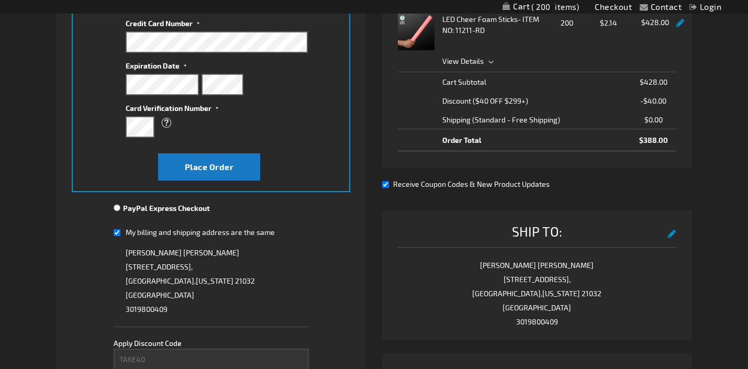
click at [386, 186] on input "Receive Coupon Codes & New Product Updates" at bounding box center [385, 184] width 7 height 7
checkbox input "false"
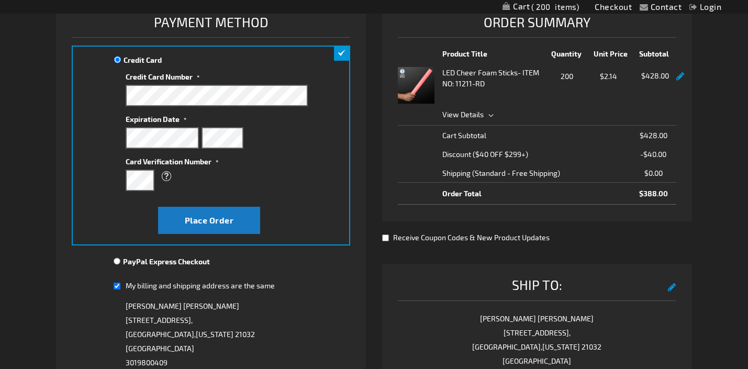
scroll to position [159, 0]
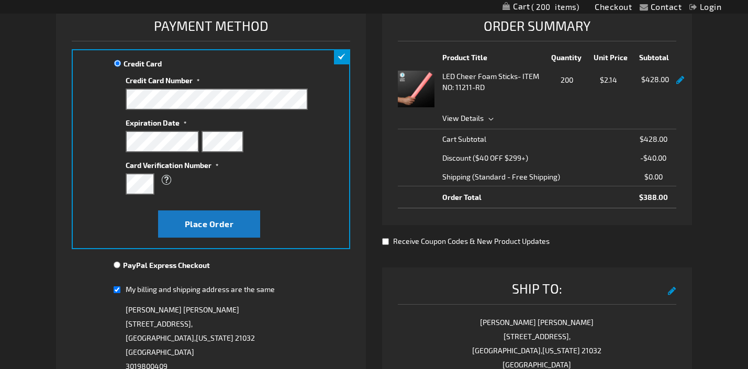
click at [488, 122] on span "View Details" at bounding box center [559, 118] width 234 height 11
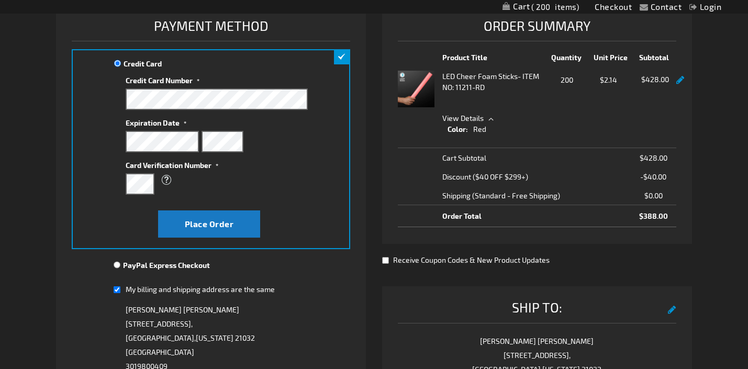
click at [488, 121] on span "View Details" at bounding box center [559, 118] width 234 height 11
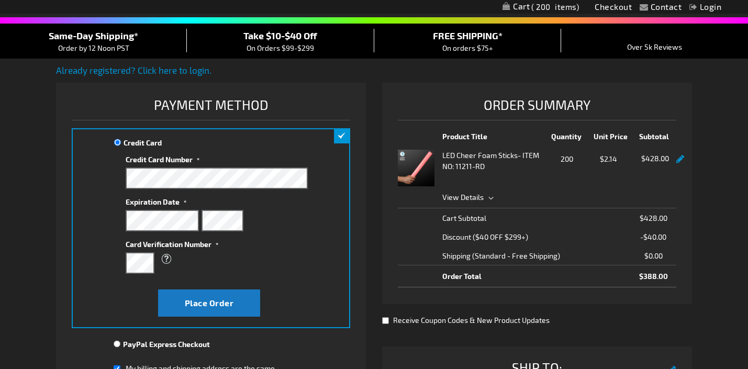
scroll to position [81, 0]
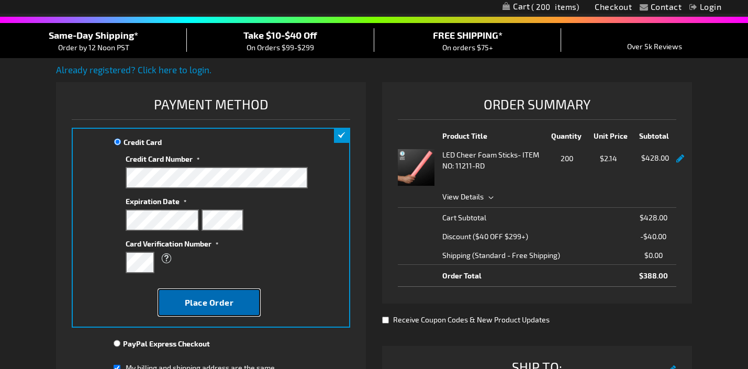
click at [232, 306] on span "Place Order" at bounding box center [209, 302] width 49 height 10
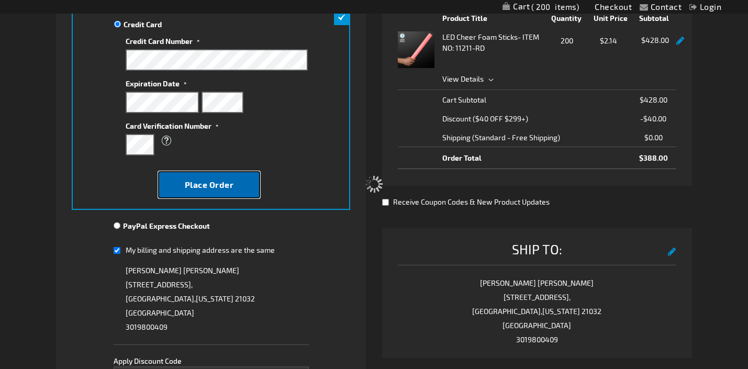
scroll to position [205, 0]
